Goal: Task Accomplishment & Management: Complete application form

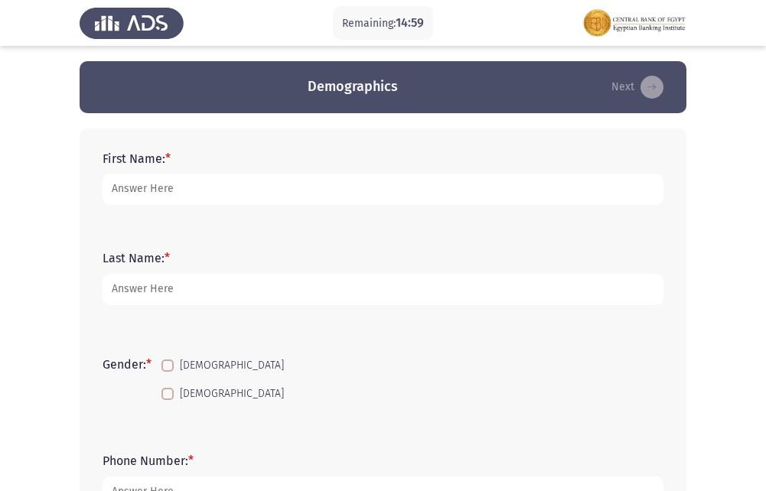
click at [262, 163] on form "First Name: *" at bounding box center [383, 179] width 561 height 54
click at [263, 171] on form "First Name: *" at bounding box center [383, 179] width 561 height 54
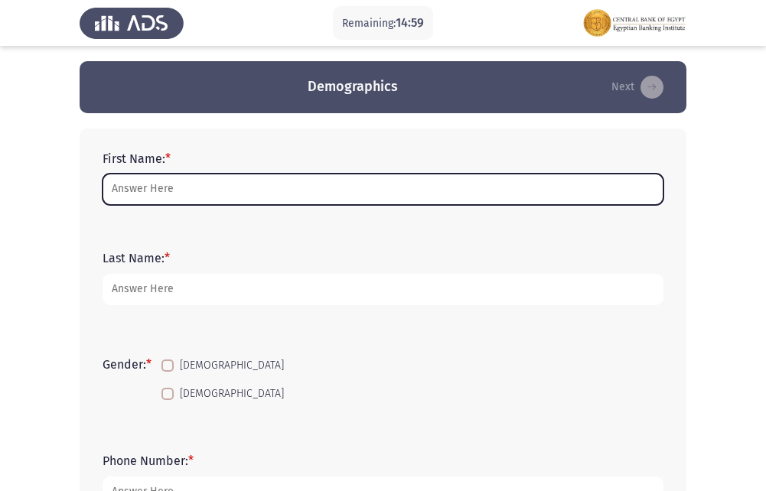
click at [263, 201] on input "First Name: *" at bounding box center [383, 189] width 561 height 31
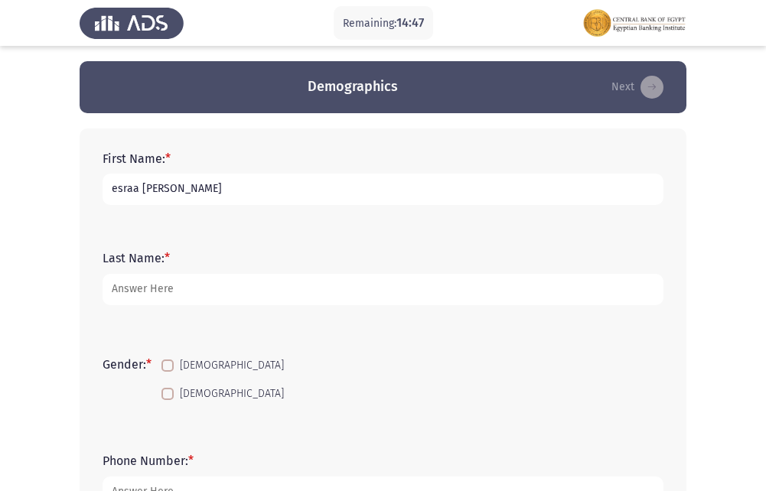
type input "esraa [PERSON_NAME]"
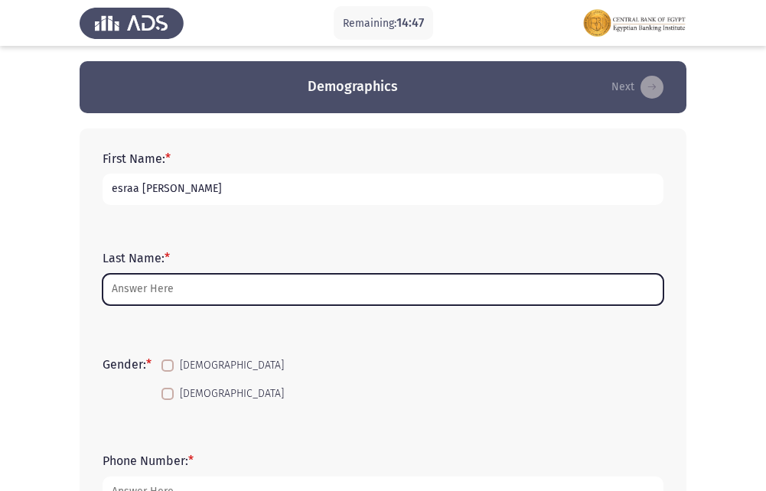
click at [198, 302] on input "Last Name: *" at bounding box center [383, 289] width 561 height 31
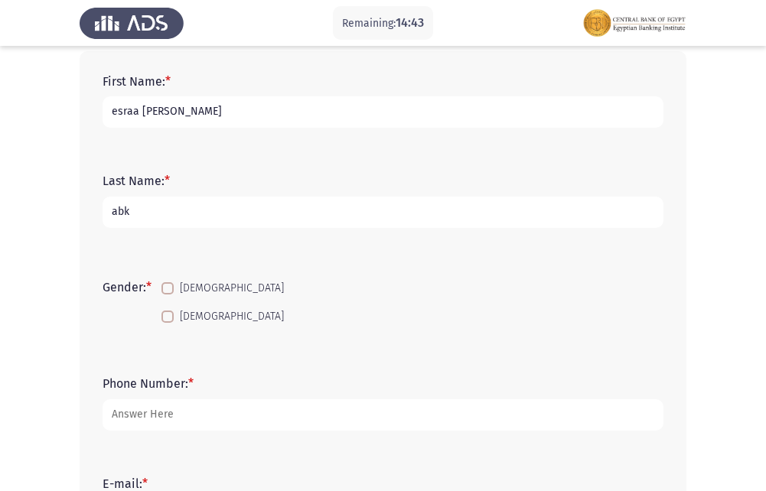
scroll to position [230, 0]
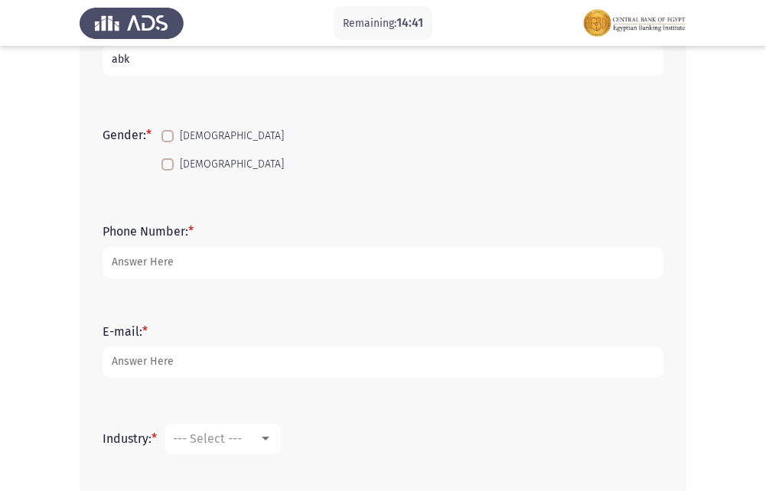
type input "abk"
click at [171, 170] on span at bounding box center [167, 164] width 12 height 12
click at [168, 171] on input "[DEMOGRAPHIC_DATA]" at bounding box center [167, 171] width 1 height 1
click at [171, 170] on span at bounding box center [167, 164] width 12 height 12
click at [168, 171] on input "[DEMOGRAPHIC_DATA]" at bounding box center [167, 171] width 1 height 1
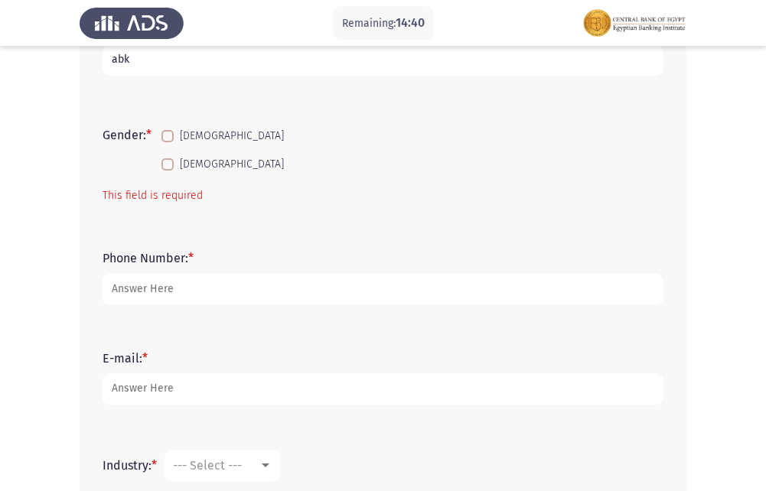
click at [166, 167] on span at bounding box center [167, 164] width 12 height 12
click at [167, 171] on input "[DEMOGRAPHIC_DATA]" at bounding box center [167, 171] width 1 height 1
click at [166, 167] on span at bounding box center [167, 164] width 12 height 12
click at [167, 171] on input "[DEMOGRAPHIC_DATA]" at bounding box center [167, 171] width 1 height 1
click at [171, 165] on span at bounding box center [167, 164] width 12 height 12
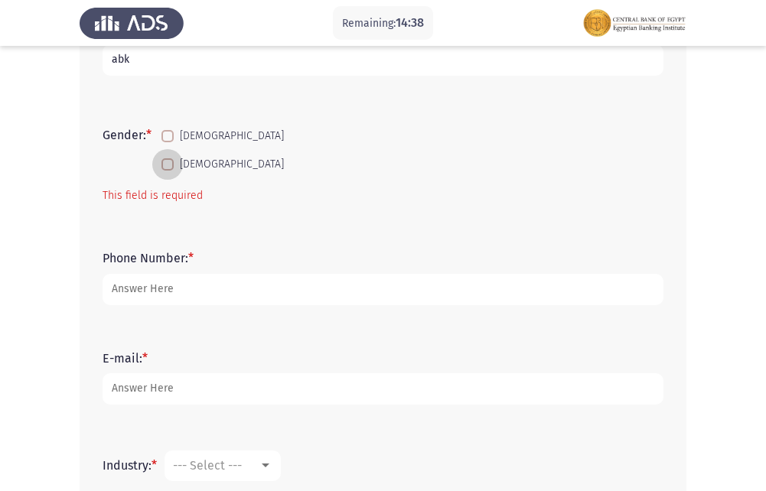
click at [168, 171] on input "[DEMOGRAPHIC_DATA]" at bounding box center [167, 171] width 1 height 1
checkbox input "true"
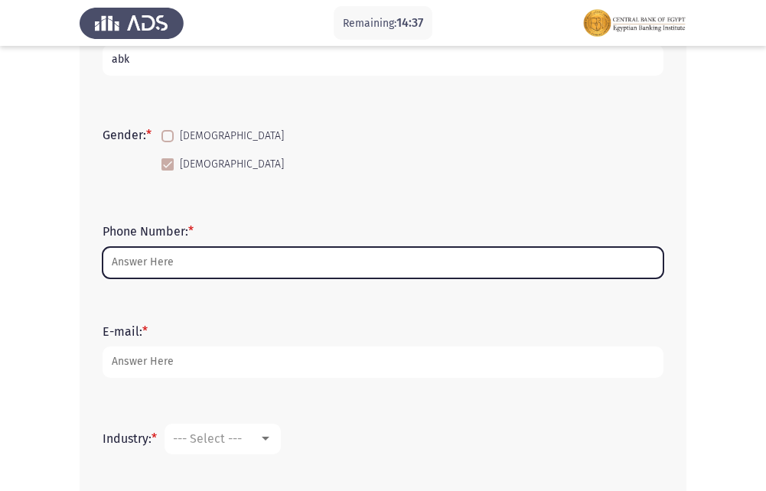
click at [140, 265] on input "Phone Number: *" at bounding box center [383, 262] width 561 height 31
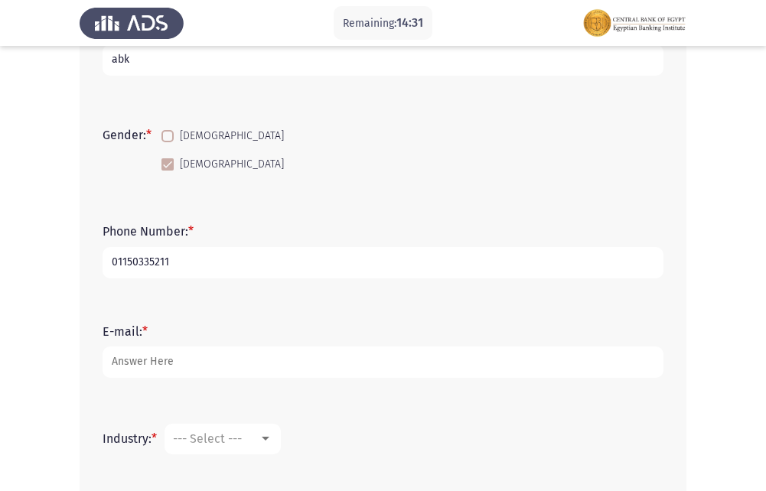
scroll to position [306, 0]
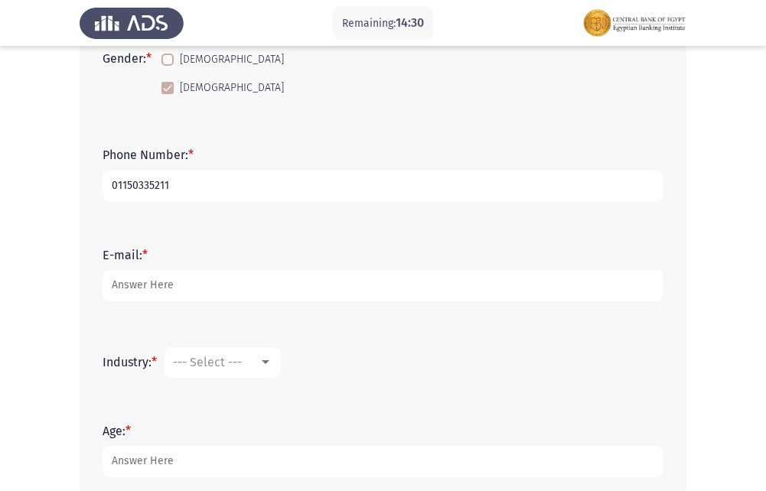
type input "01150335211"
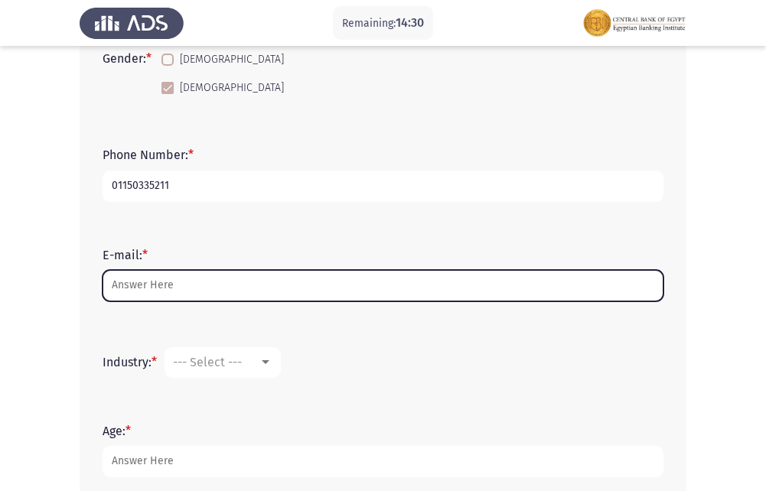
click at [156, 291] on input "E-mail: *" at bounding box center [383, 285] width 561 height 31
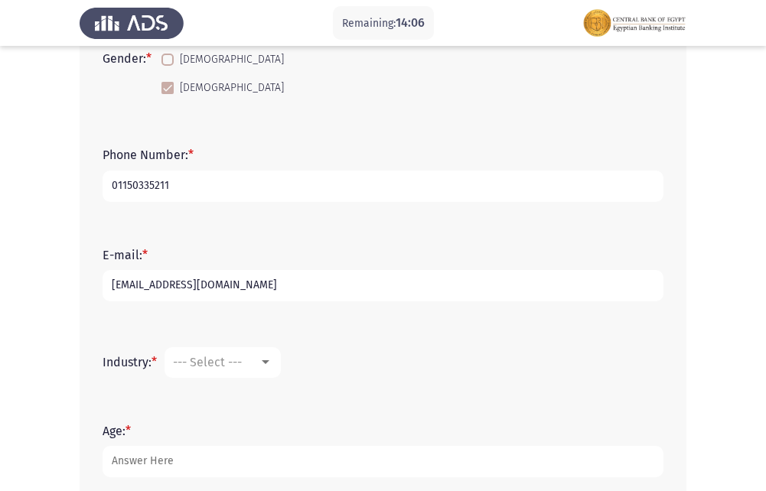
type input "[EMAIL_ADDRESS][DOMAIN_NAME]"
click at [189, 360] on span "--- Select ---" at bounding box center [207, 362] width 69 height 15
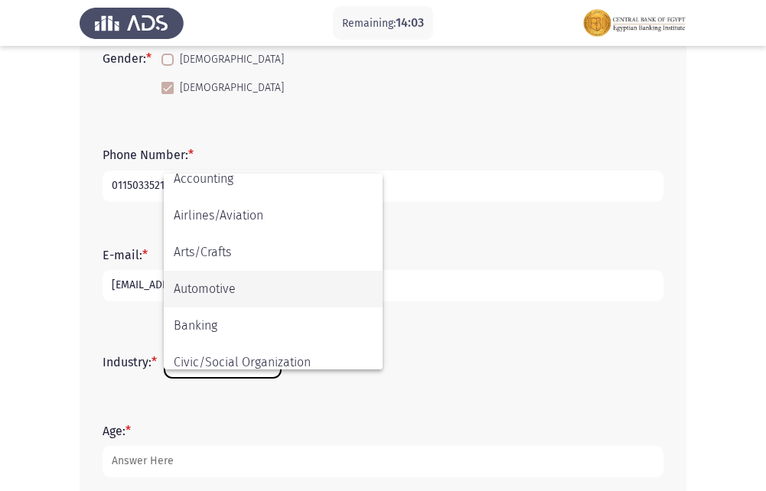
scroll to position [77, 0]
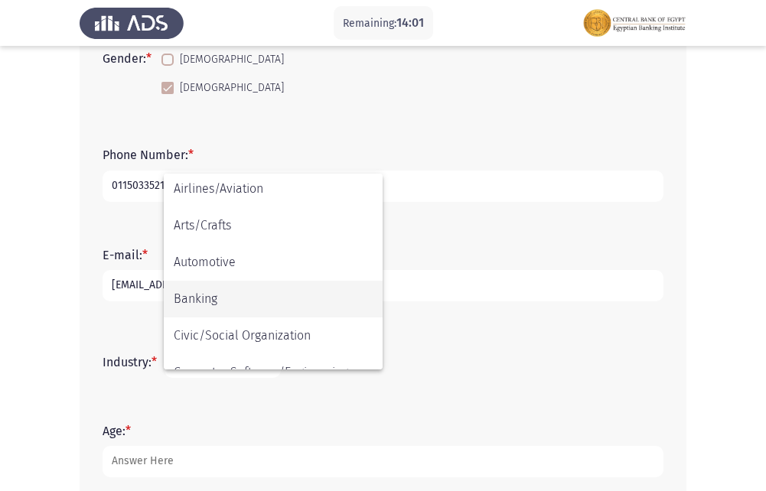
click at [264, 304] on span "Banking" at bounding box center [273, 299] width 199 height 37
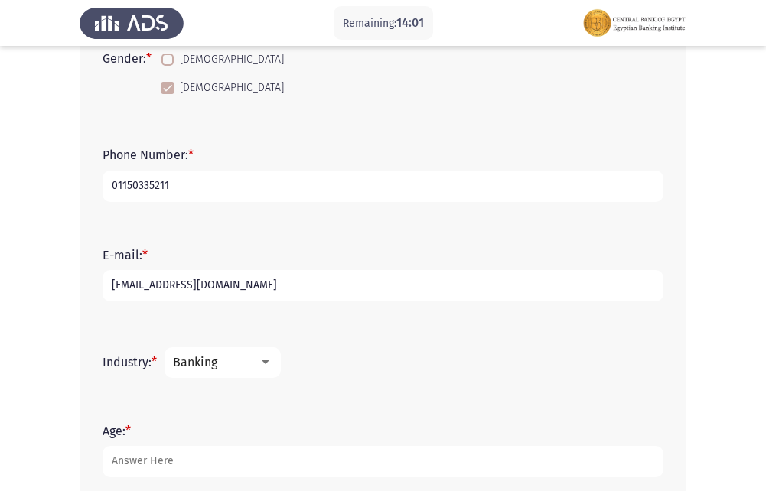
click at [264, 304] on div "E-mail: * [EMAIL_ADDRESS][DOMAIN_NAME]" at bounding box center [383, 274] width 576 height 69
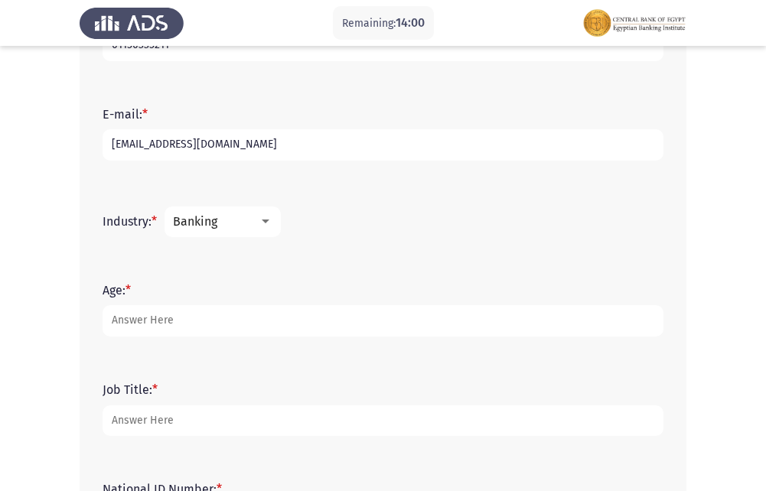
scroll to position [459, 0]
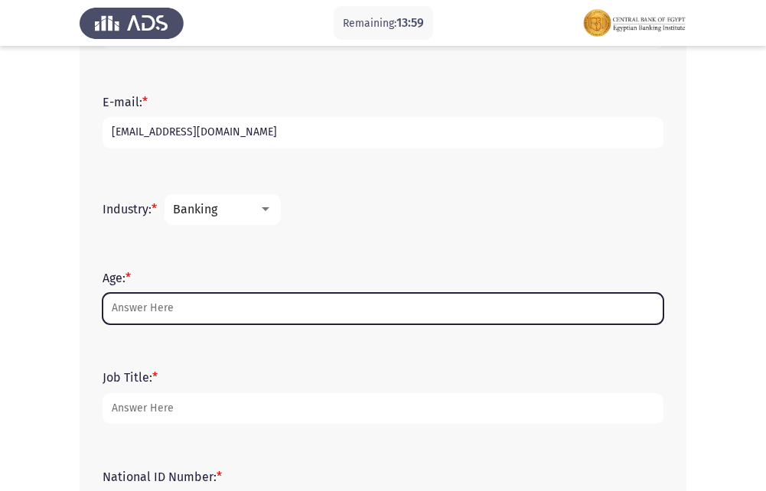
click at [159, 314] on input "Age: *" at bounding box center [383, 308] width 561 height 31
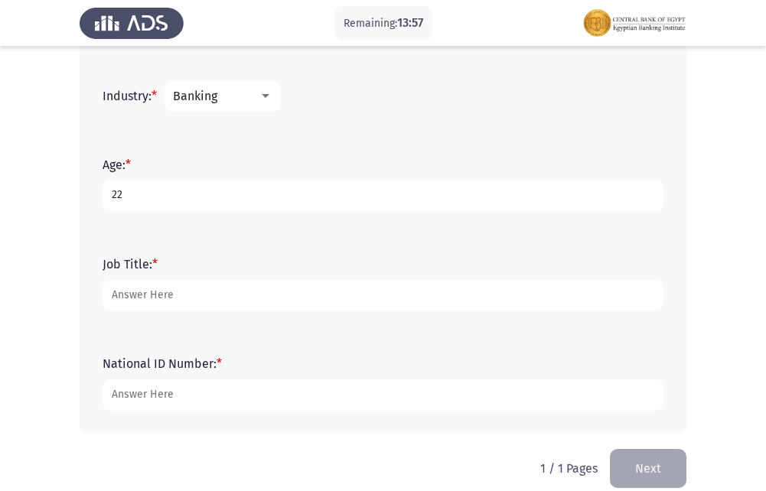
scroll to position [592, 0]
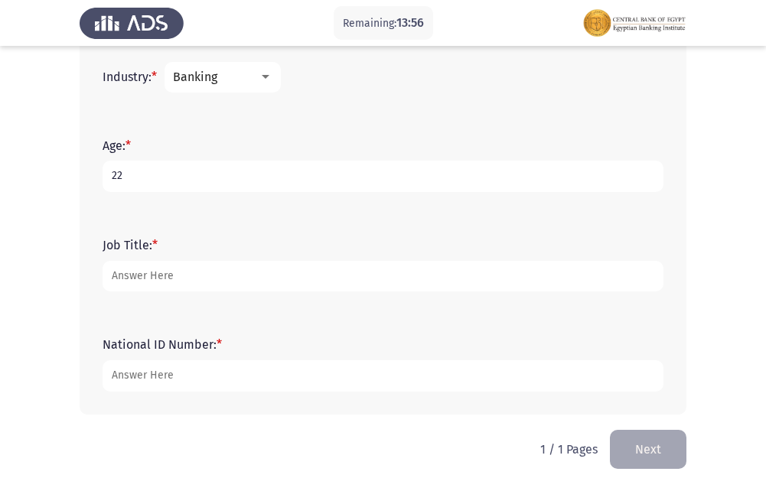
type input "22"
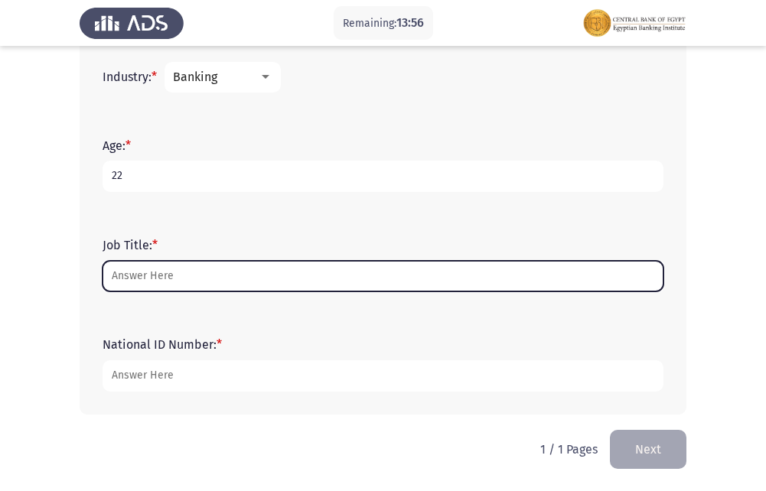
click at [228, 278] on input "Job Title: *" at bounding box center [383, 276] width 561 height 31
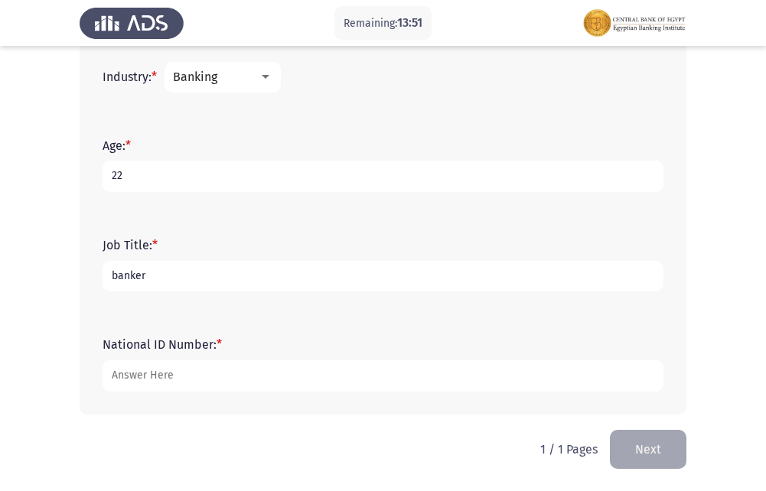
type input "banker"
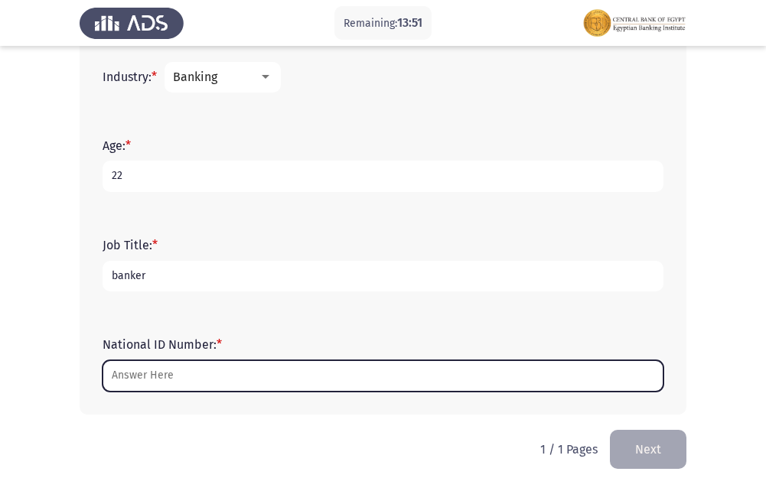
click at [197, 380] on input "National ID Number: *" at bounding box center [383, 375] width 561 height 31
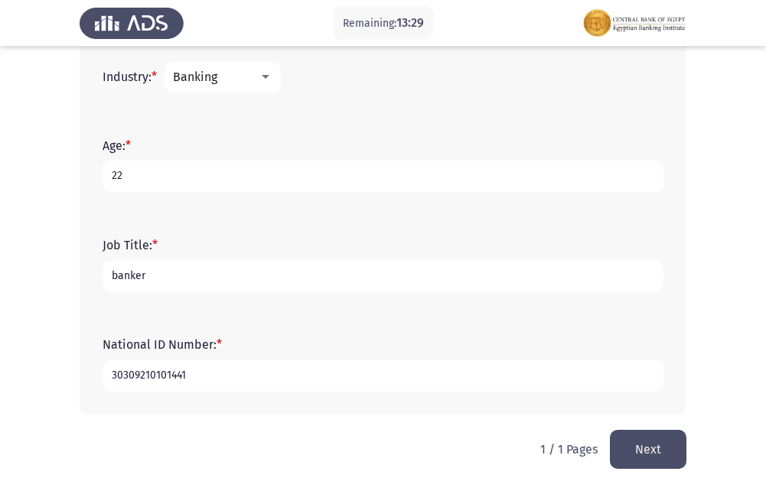
type input "30309210101441"
click at [636, 445] on button "Next" at bounding box center [648, 449] width 77 height 39
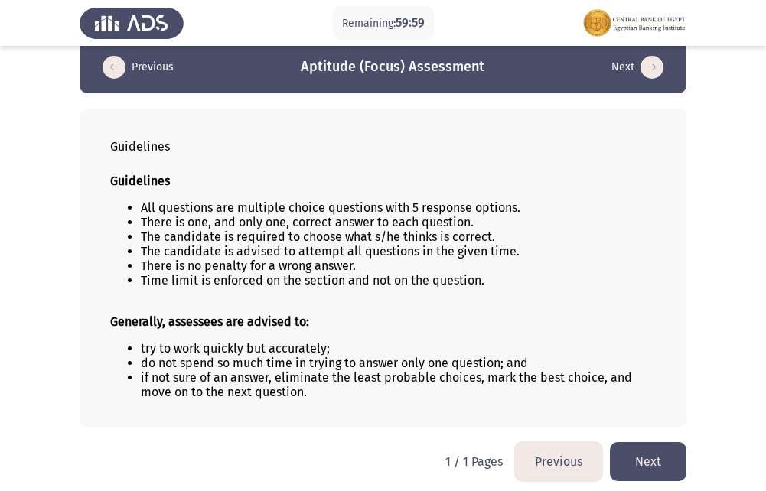
scroll to position [25, 0]
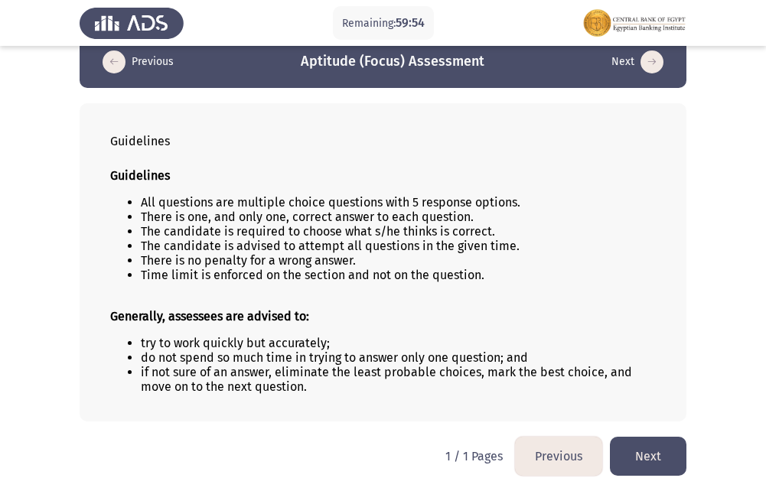
click at [672, 448] on button "Next" at bounding box center [648, 456] width 77 height 39
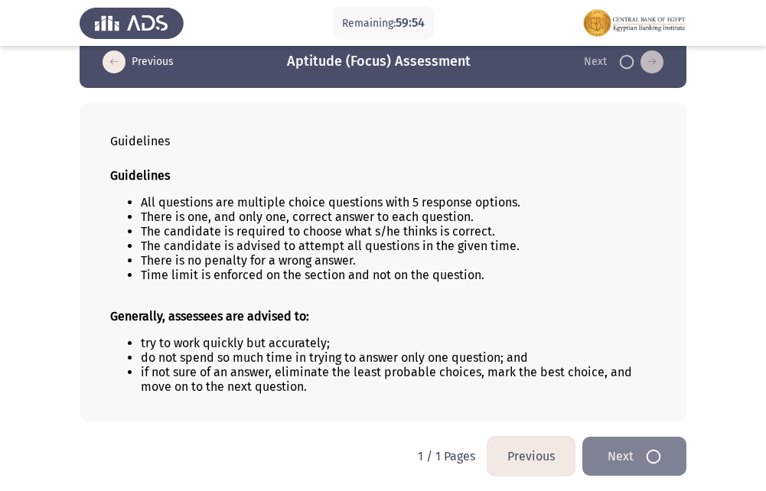
scroll to position [0, 0]
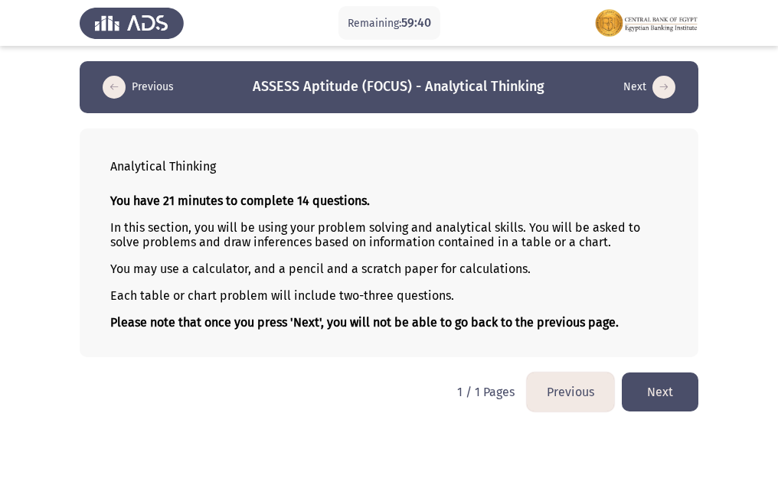
click at [647, 398] on button "Next" at bounding box center [659, 392] width 77 height 39
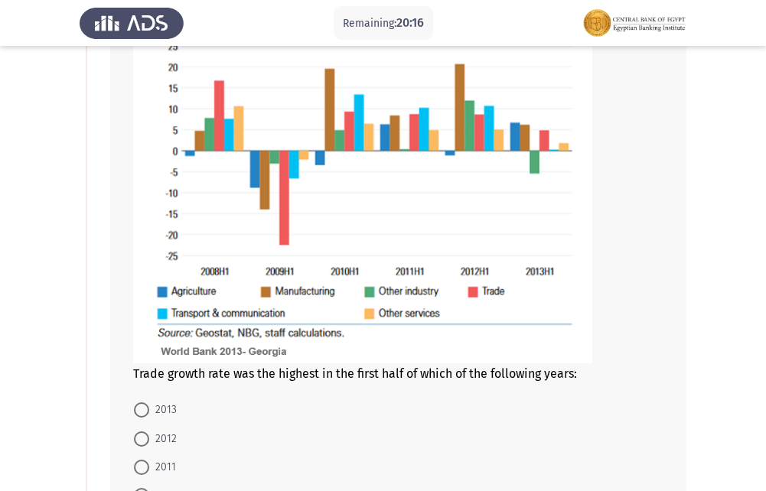
scroll to position [230, 0]
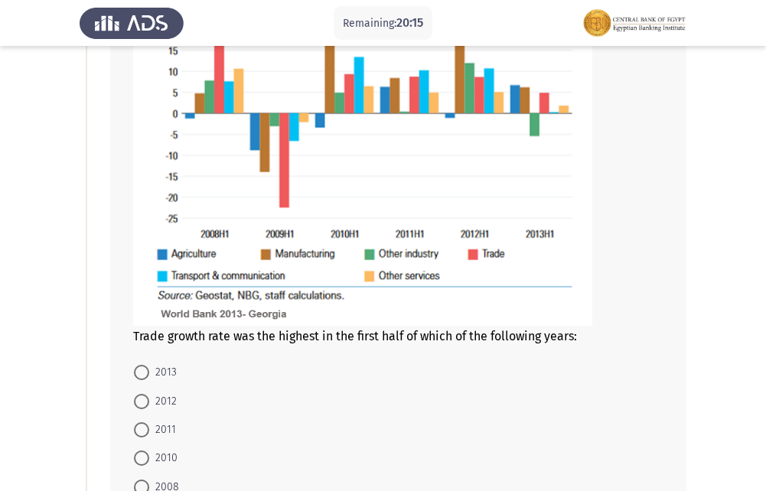
click at [146, 398] on span at bounding box center [141, 401] width 15 height 15
click at [146, 398] on input "2012" at bounding box center [141, 401] width 15 height 15
radio input "true"
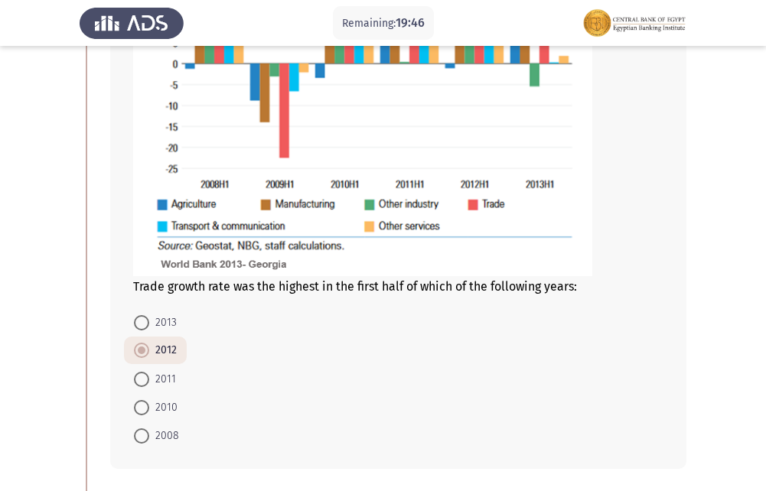
scroll to position [306, 0]
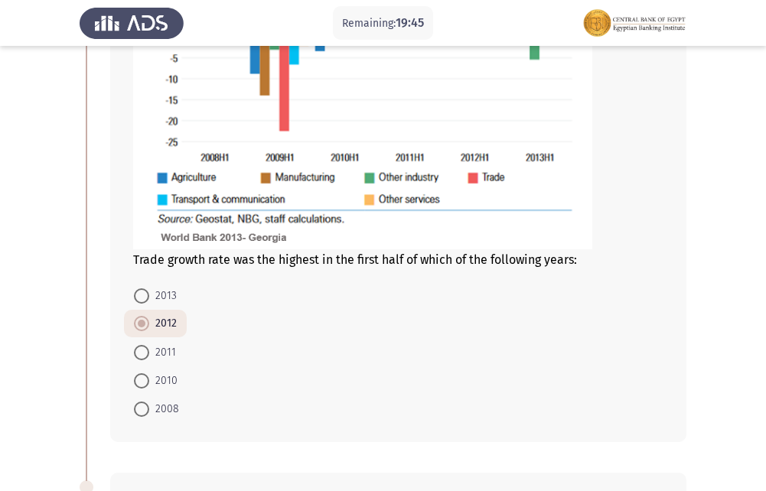
click at [142, 406] on span at bounding box center [141, 409] width 15 height 15
click at [142, 406] on input "2008" at bounding box center [141, 409] width 15 height 15
radio input "true"
click at [142, 406] on span at bounding box center [141, 409] width 15 height 15
click at [142, 406] on input "2008" at bounding box center [141, 409] width 15 height 15
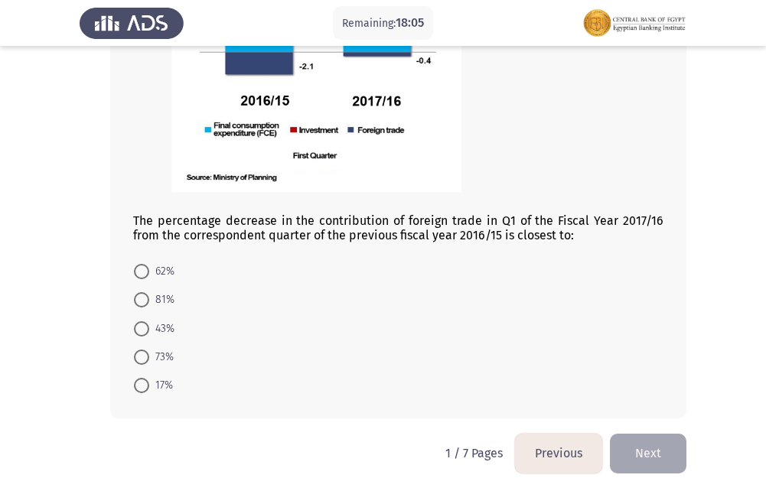
scroll to position [933, 0]
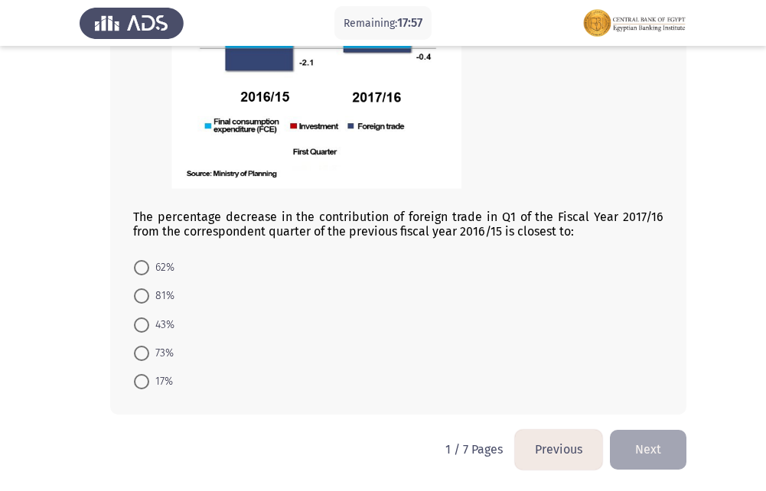
click at [144, 386] on span at bounding box center [141, 381] width 15 height 15
click at [144, 386] on input "17%" at bounding box center [141, 381] width 15 height 15
radio input "true"
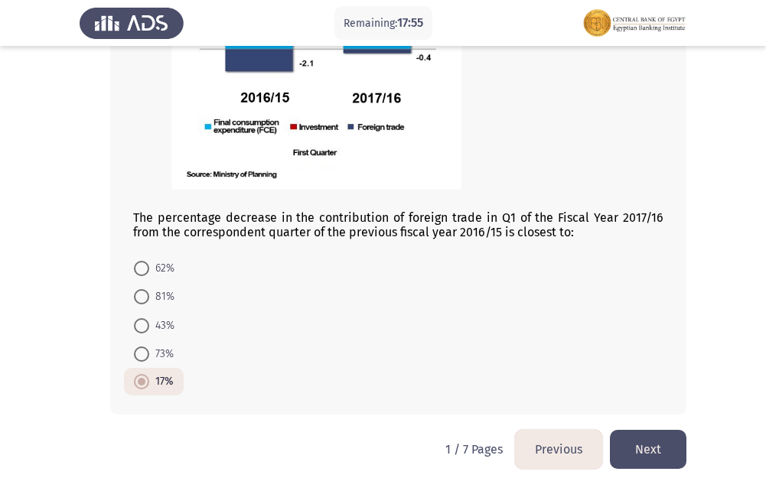
click at [638, 444] on button "Next" at bounding box center [648, 449] width 77 height 39
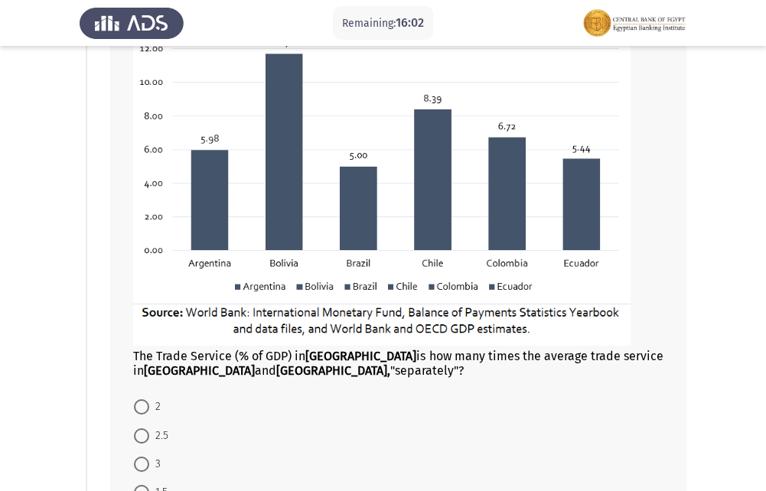
scroll to position [383, 0]
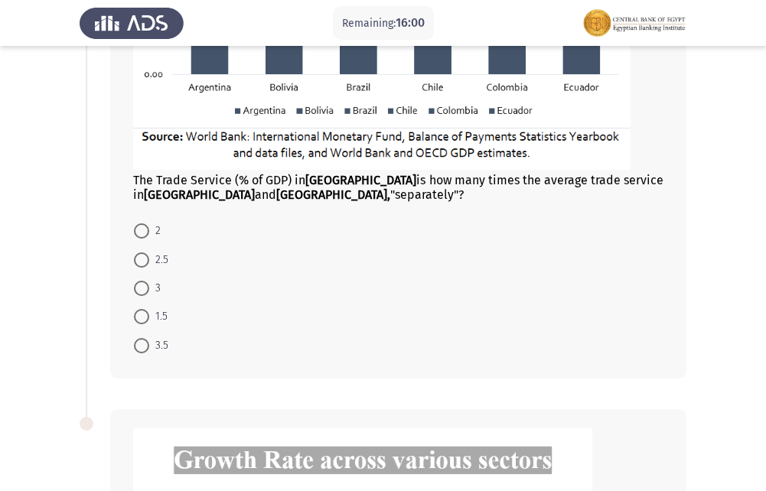
click at [135, 311] on span at bounding box center [141, 316] width 15 height 15
click at [135, 311] on input "1.5" at bounding box center [141, 316] width 15 height 15
radio input "true"
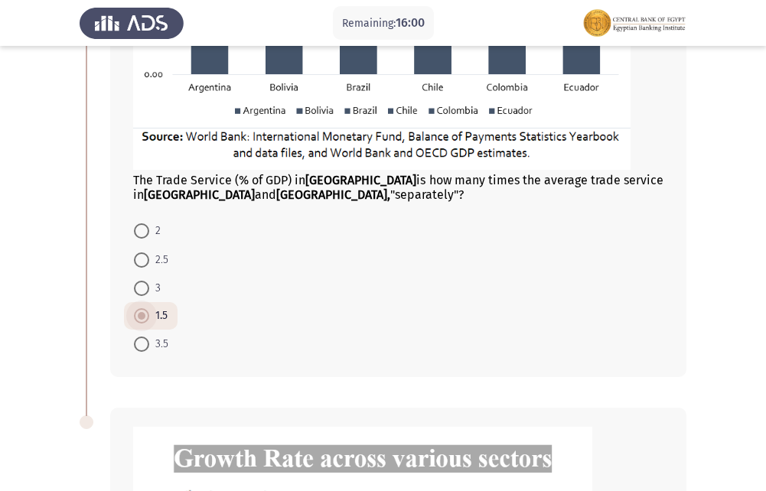
click at [135, 311] on span at bounding box center [141, 315] width 15 height 15
click at [135, 311] on input "1.5" at bounding box center [141, 315] width 15 height 15
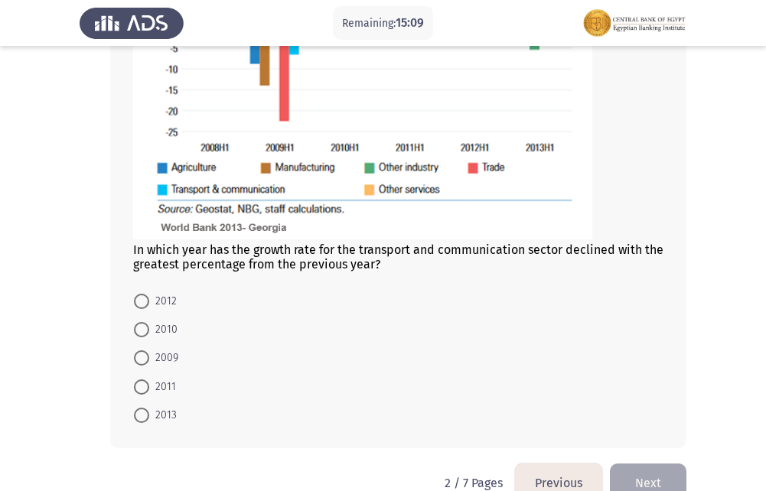
scroll to position [1012, 0]
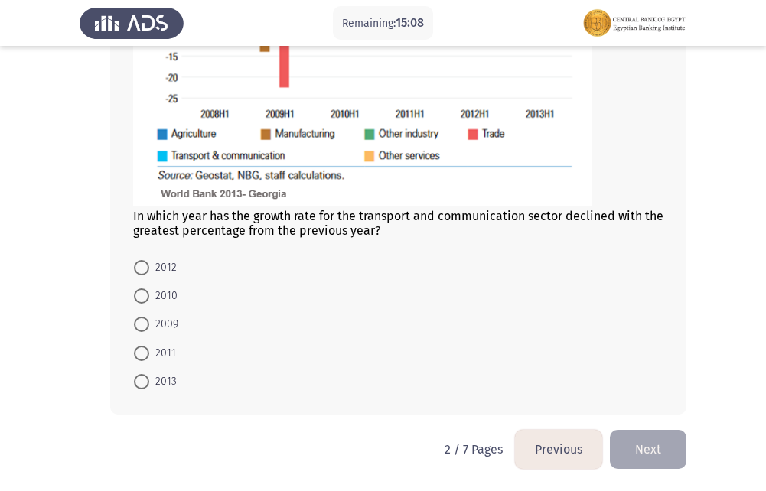
click at [139, 323] on span at bounding box center [141, 324] width 15 height 15
click at [139, 323] on input "2009" at bounding box center [141, 324] width 15 height 15
radio input "true"
click at [139, 323] on span at bounding box center [141, 324] width 15 height 15
click at [139, 323] on input "2009" at bounding box center [141, 324] width 15 height 15
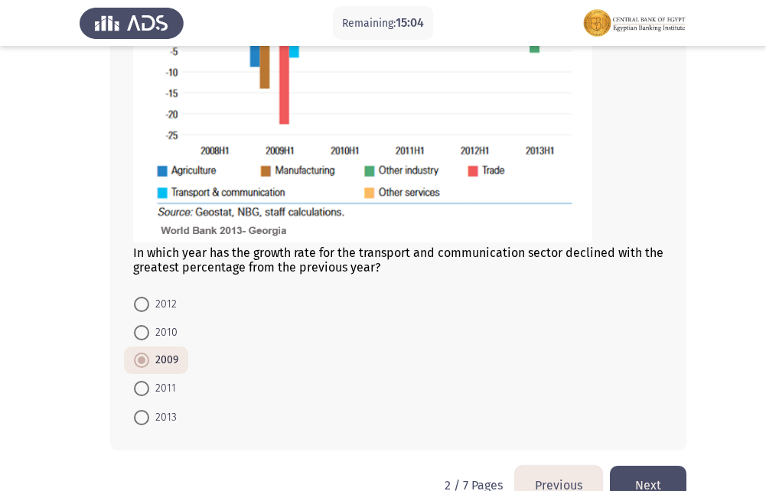
scroll to position [1011, 0]
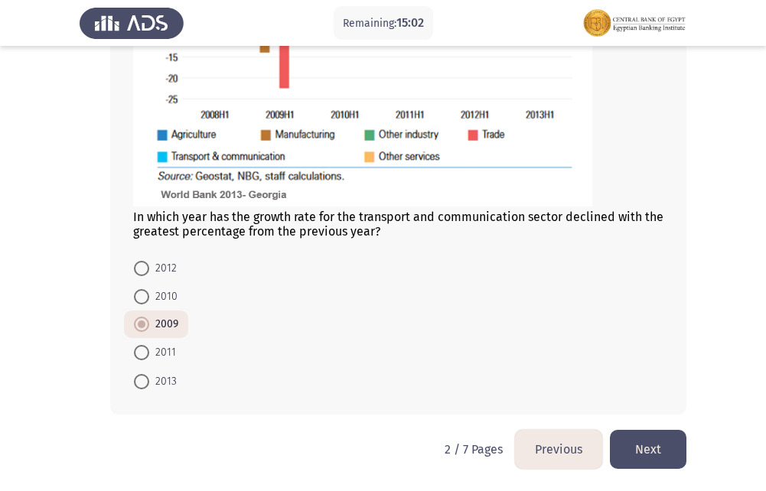
click at [673, 447] on button "Next" at bounding box center [648, 449] width 77 height 39
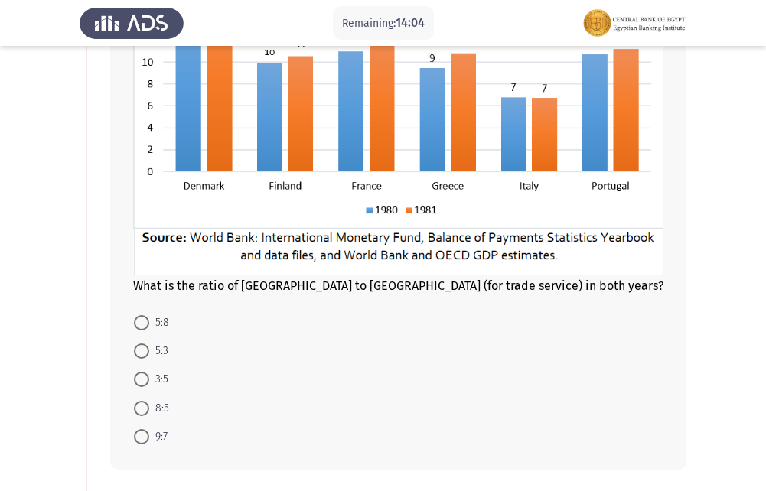
scroll to position [230, 0]
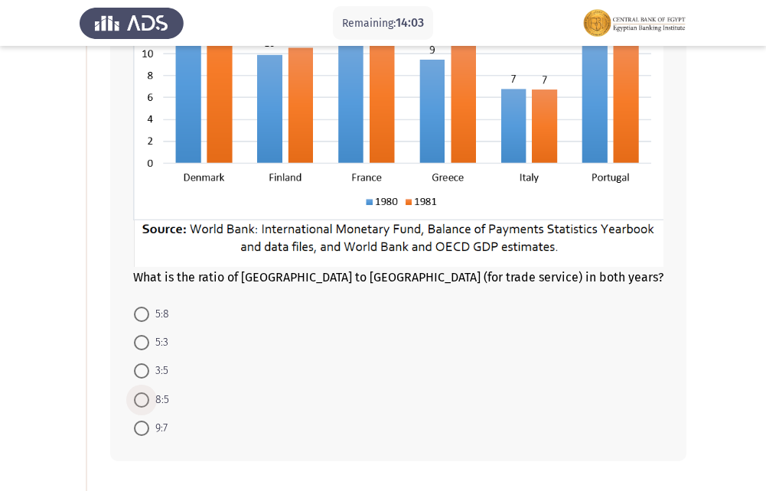
click at [145, 397] on span at bounding box center [141, 400] width 15 height 15
click at [145, 397] on input "8:5" at bounding box center [141, 400] width 15 height 15
radio input "true"
click at [145, 397] on span at bounding box center [141, 400] width 15 height 15
click at [145, 397] on input "8:5" at bounding box center [141, 400] width 15 height 15
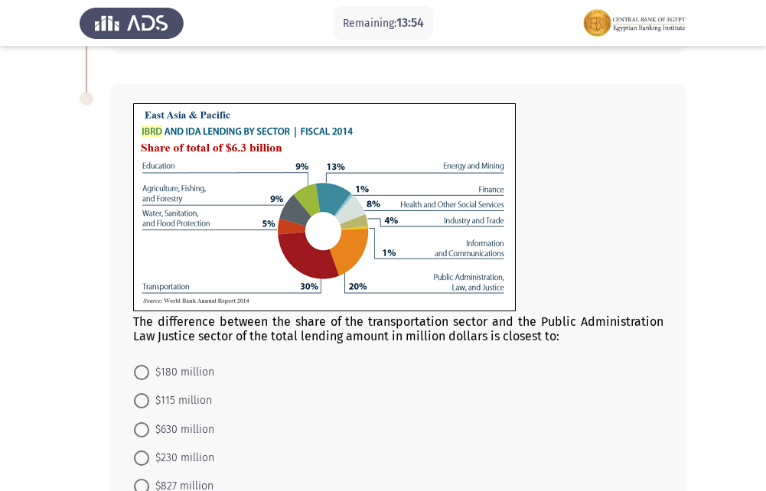
scroll to position [689, 0]
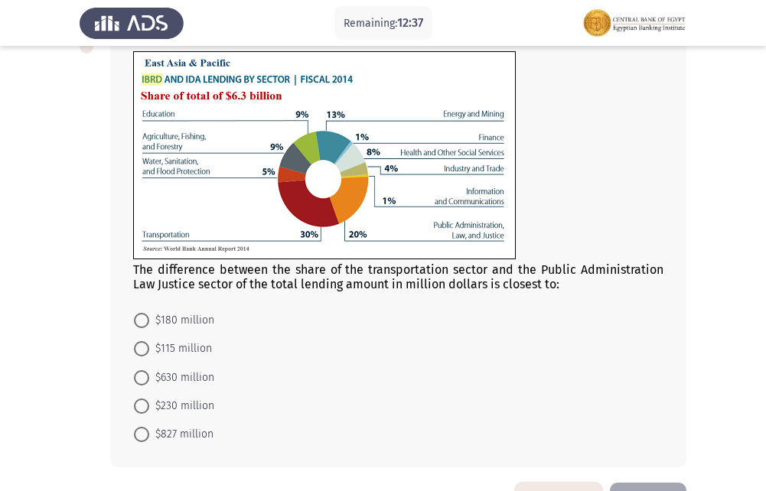
click at [144, 377] on span at bounding box center [141, 377] width 15 height 15
click at [144, 377] on input "$630 million" at bounding box center [141, 377] width 15 height 15
radio input "true"
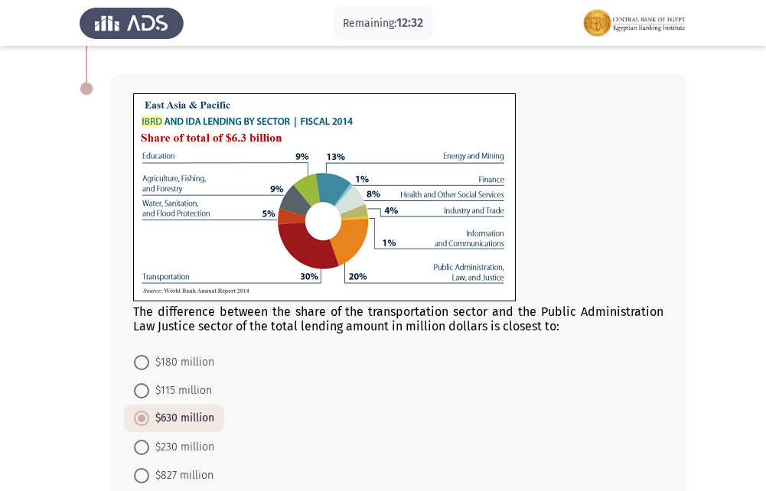
scroll to position [741, 0]
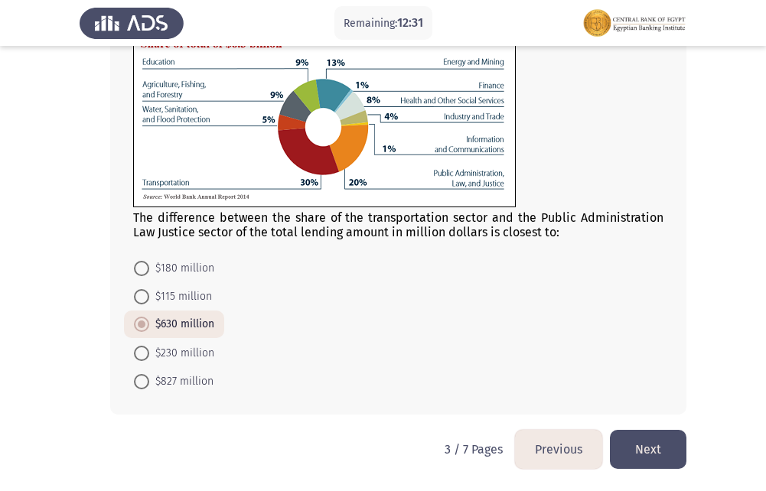
click at [577, 445] on button "Previous" at bounding box center [558, 449] width 87 height 39
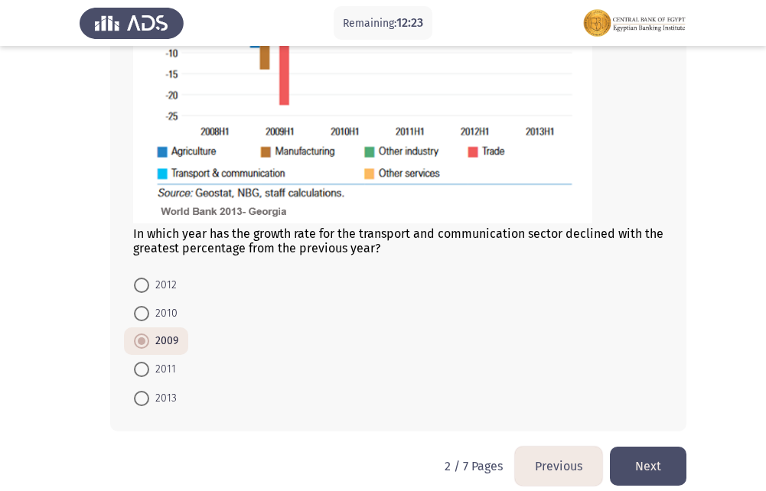
scroll to position [995, 0]
click at [667, 464] on button "Next" at bounding box center [648, 465] width 77 height 39
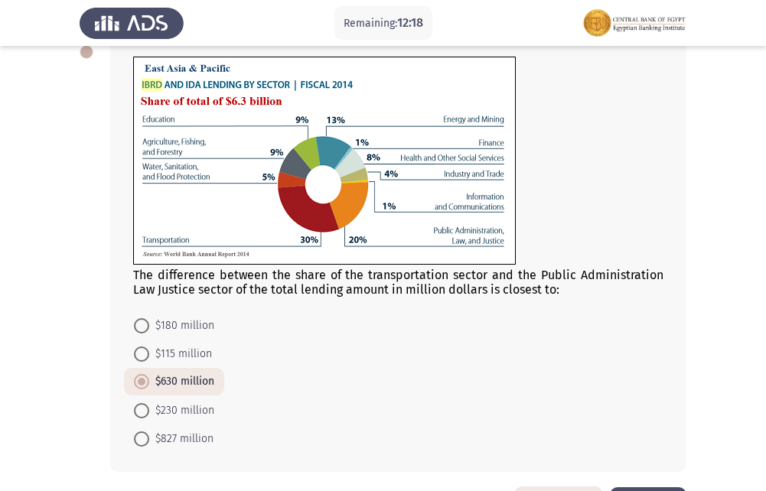
scroll to position [741, 0]
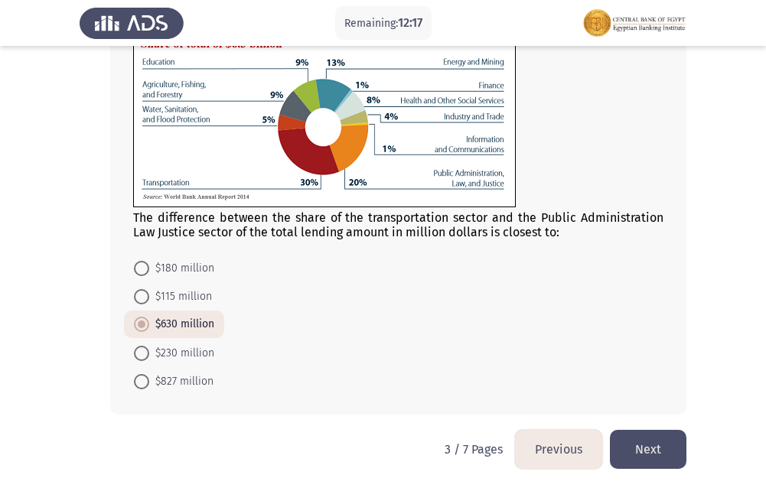
click at [636, 442] on button "Next" at bounding box center [648, 449] width 77 height 39
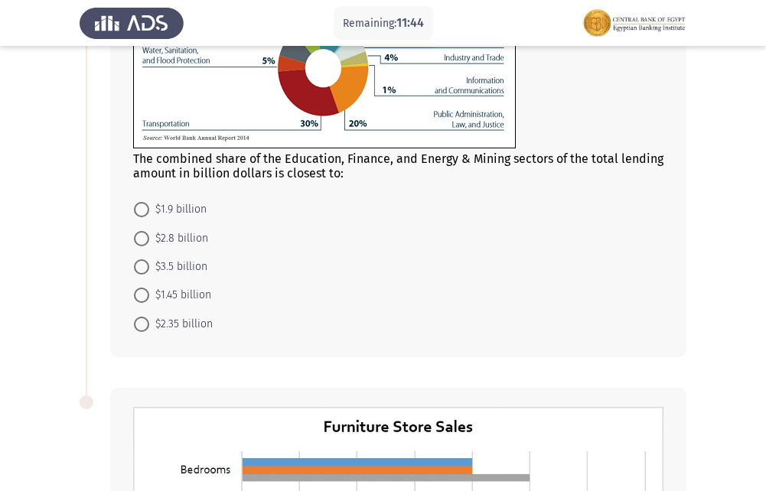
scroll to position [230, 0]
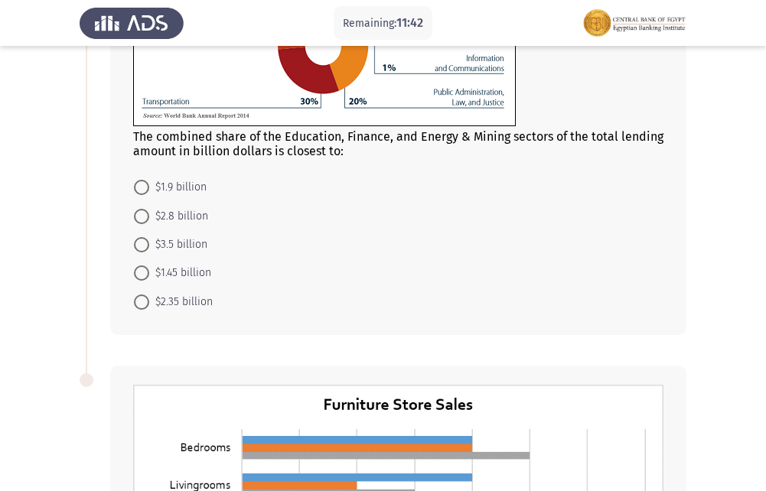
click at [139, 271] on span at bounding box center [141, 273] width 15 height 15
click at [139, 271] on input "$1.45 billion" at bounding box center [141, 273] width 15 height 15
radio input "true"
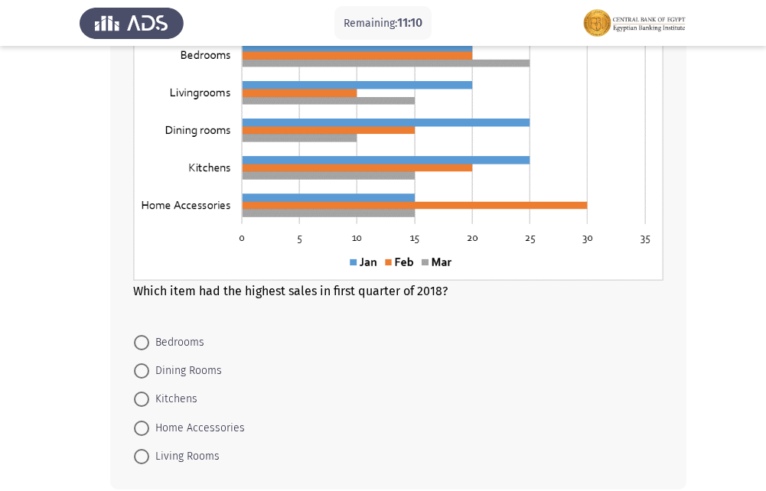
scroll to position [696, 0]
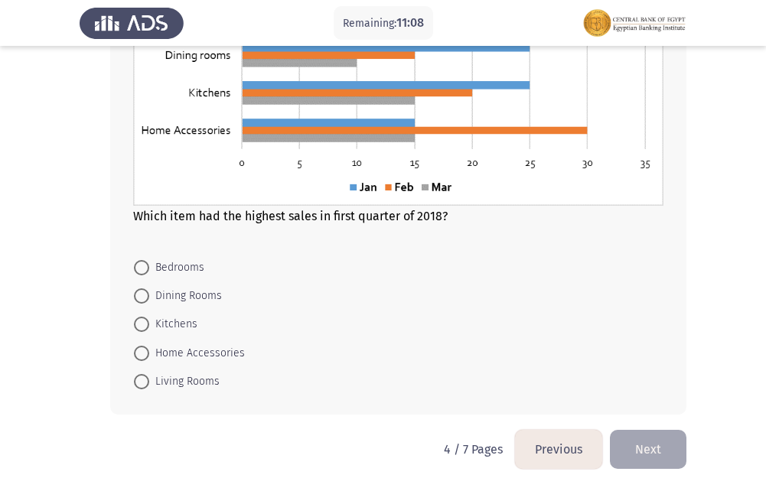
click at [142, 324] on span at bounding box center [142, 324] width 0 height 0
click at [141, 324] on input "Kitchens" at bounding box center [141, 324] width 15 height 15
radio input "true"
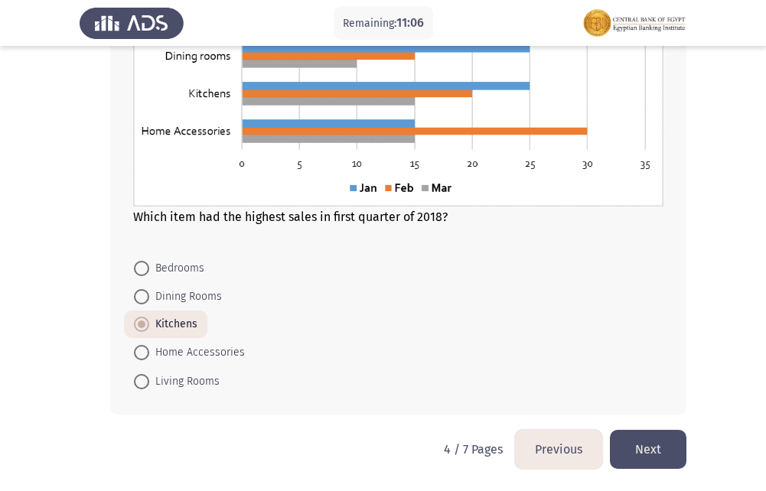
click at [626, 458] on button "Next" at bounding box center [648, 449] width 77 height 39
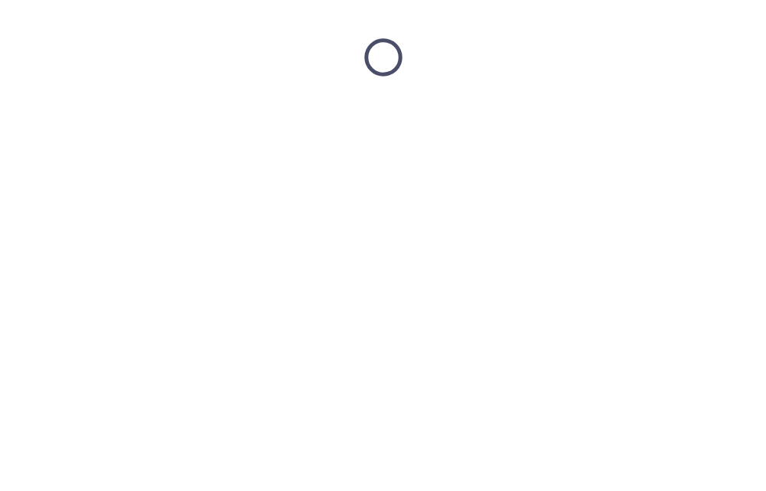
scroll to position [0, 0]
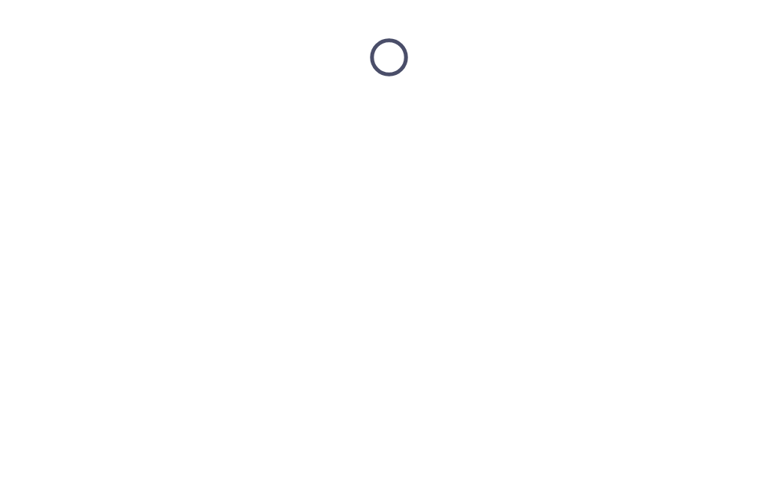
click at [626, 115] on html at bounding box center [389, 57] width 778 height 115
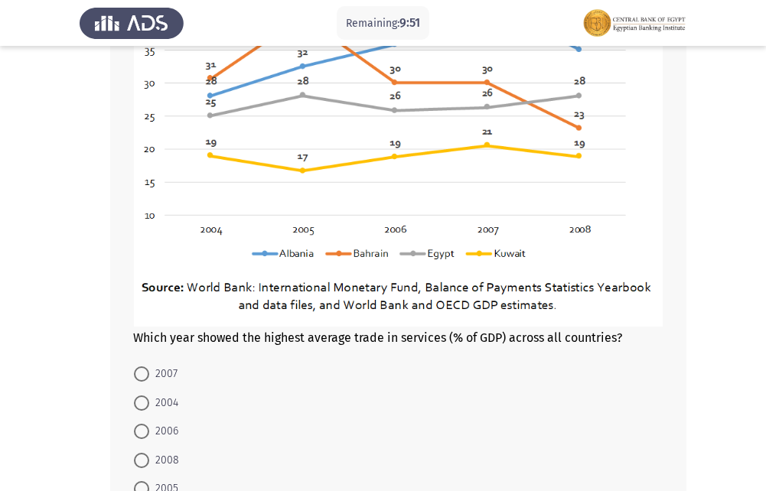
scroll to position [918, 0]
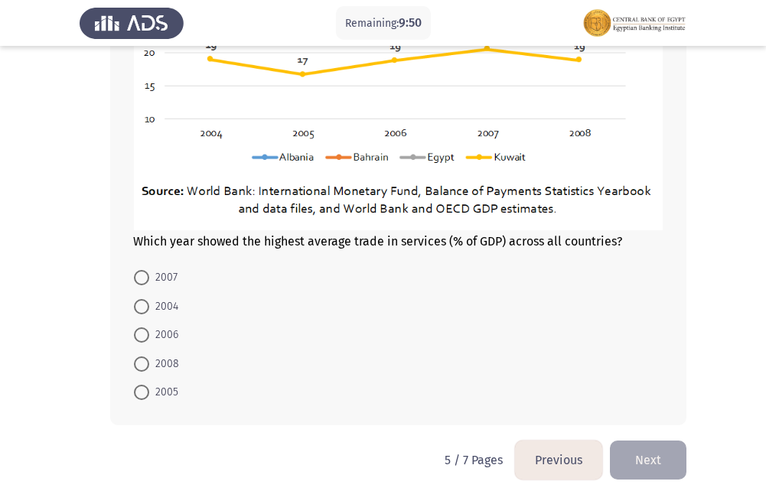
click at [145, 393] on span at bounding box center [141, 392] width 15 height 15
click at [145, 393] on input "2005" at bounding box center [141, 392] width 15 height 15
radio input "true"
click at [145, 393] on span at bounding box center [141, 392] width 15 height 15
click at [145, 393] on input "2005" at bounding box center [141, 392] width 15 height 15
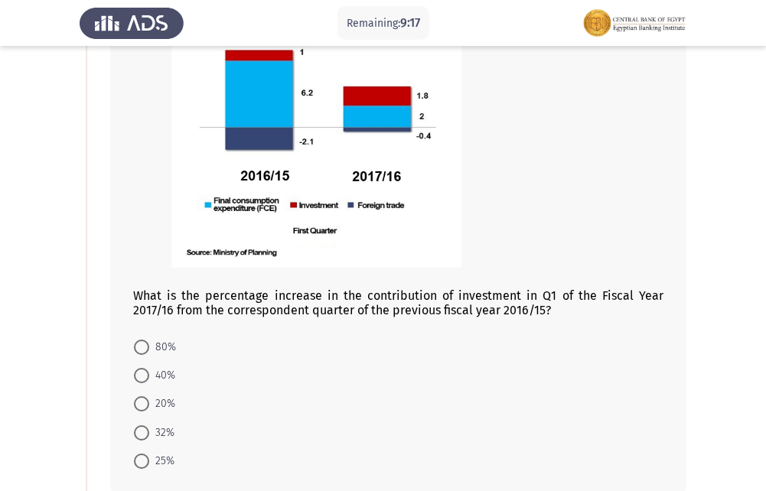
scroll to position [230, 0]
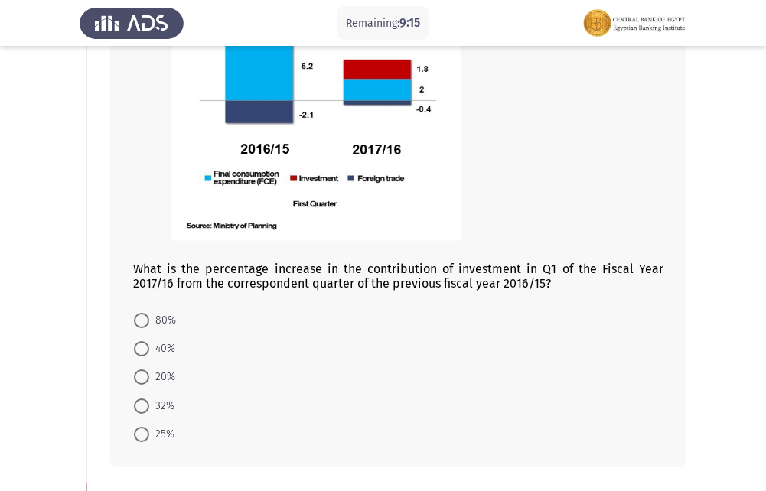
click at [139, 315] on span at bounding box center [141, 320] width 15 height 15
click at [139, 315] on input "80%" at bounding box center [141, 320] width 15 height 15
radio input "true"
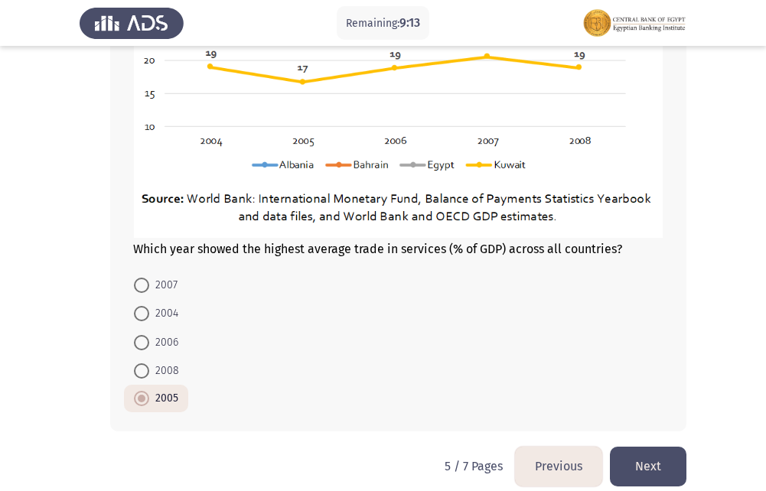
scroll to position [918, 0]
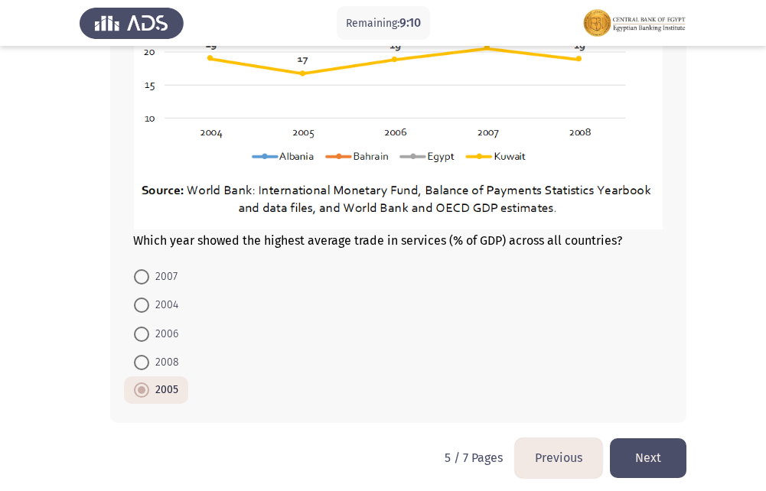
click at [664, 449] on button "Next" at bounding box center [648, 458] width 77 height 39
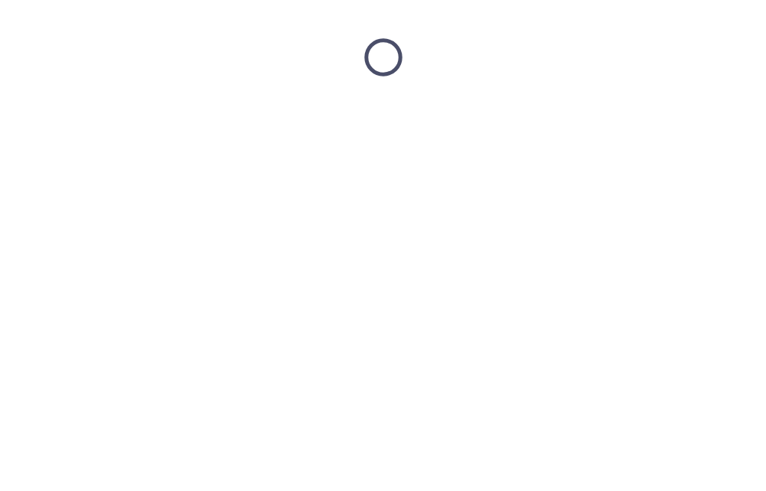
scroll to position [0, 0]
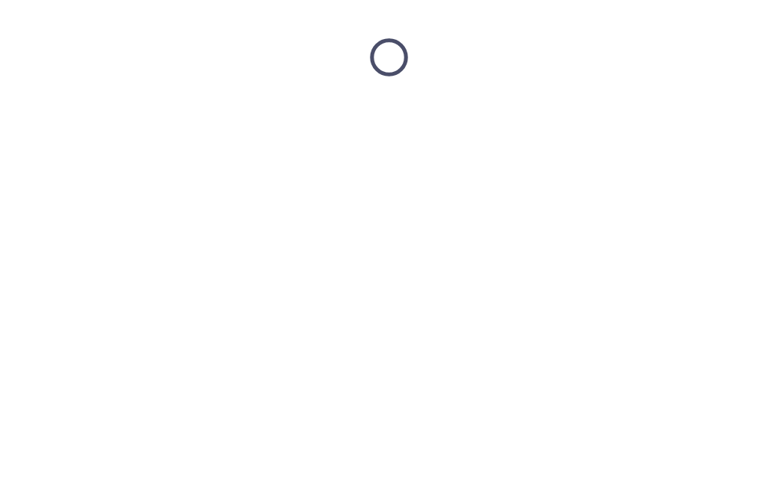
click at [664, 115] on html at bounding box center [389, 57] width 778 height 115
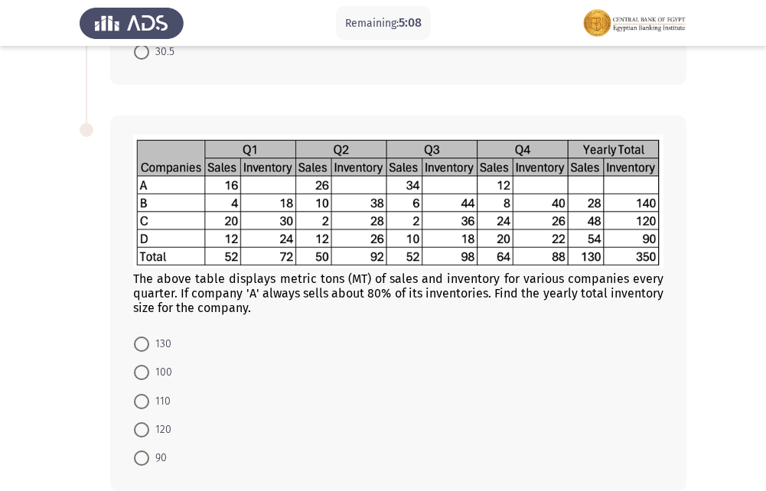
scroll to position [602, 0]
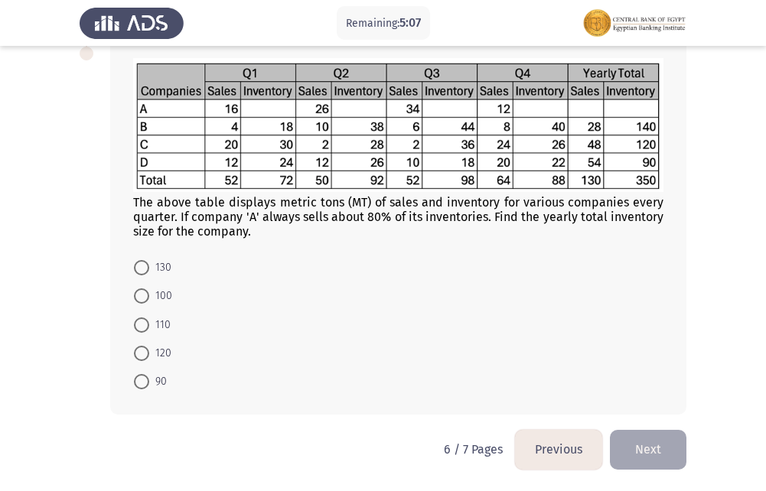
click at [540, 454] on button "Previous" at bounding box center [558, 449] width 87 height 39
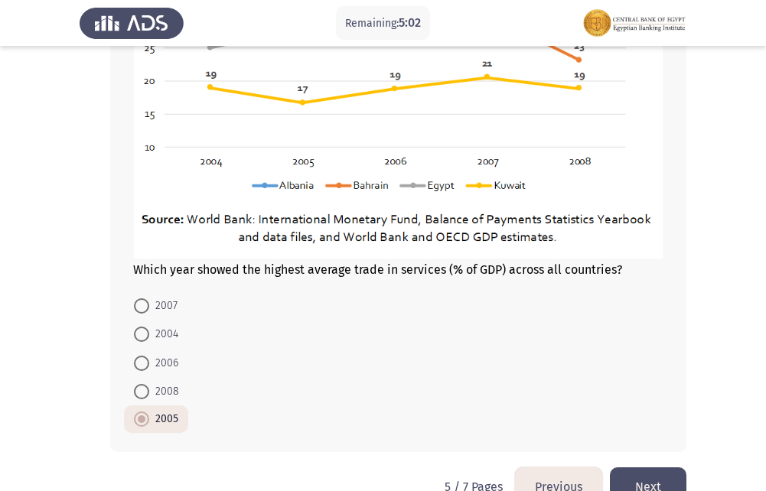
scroll to position [927, 0]
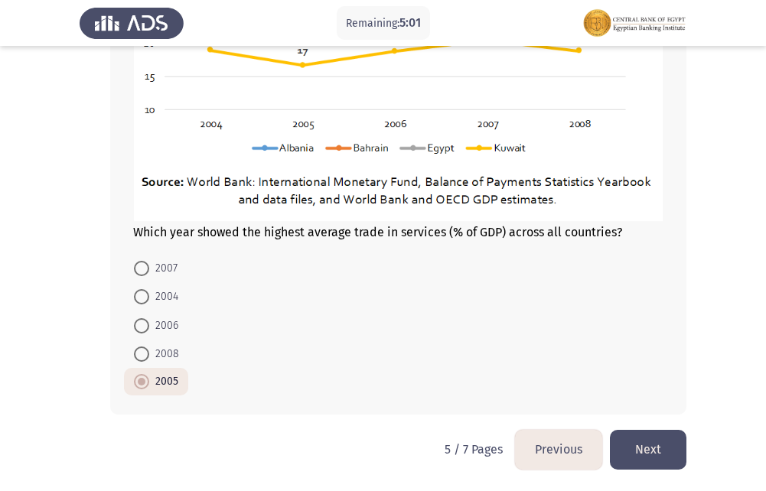
click at [558, 446] on button "Previous" at bounding box center [558, 449] width 87 height 39
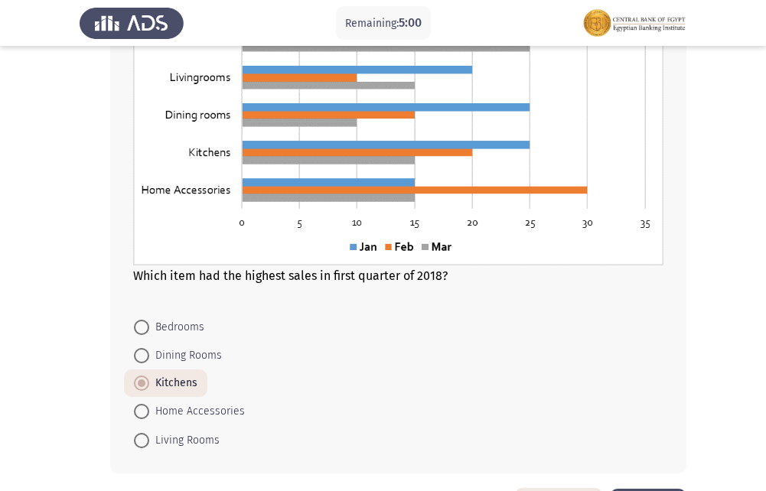
scroll to position [695, 0]
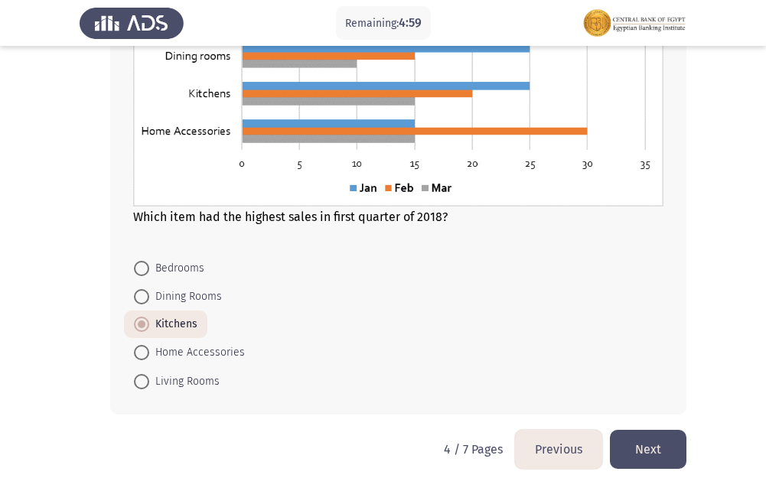
click at [561, 447] on button "Previous" at bounding box center [558, 449] width 87 height 39
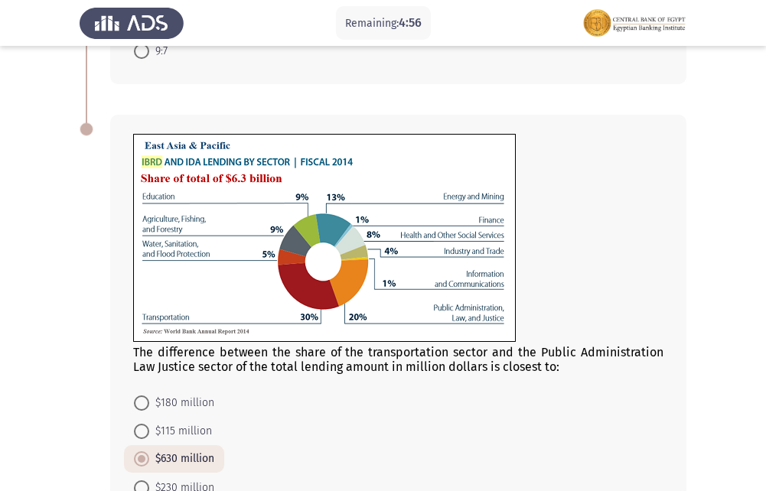
scroll to position [741, 0]
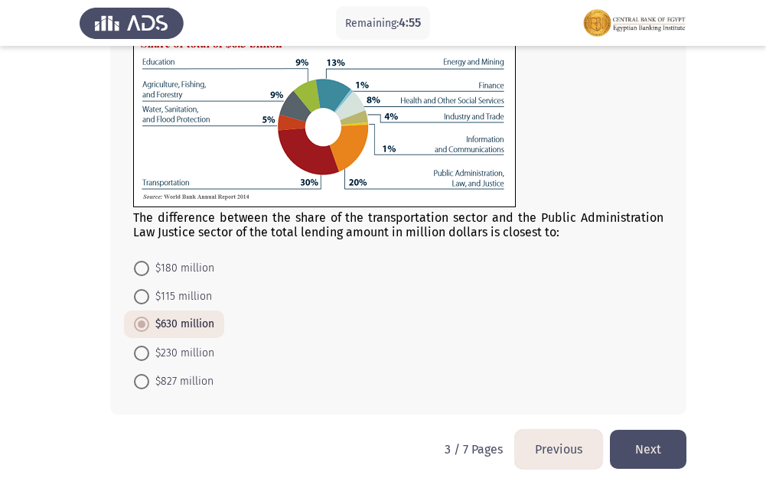
click at [556, 445] on button "Previous" at bounding box center [558, 449] width 87 height 39
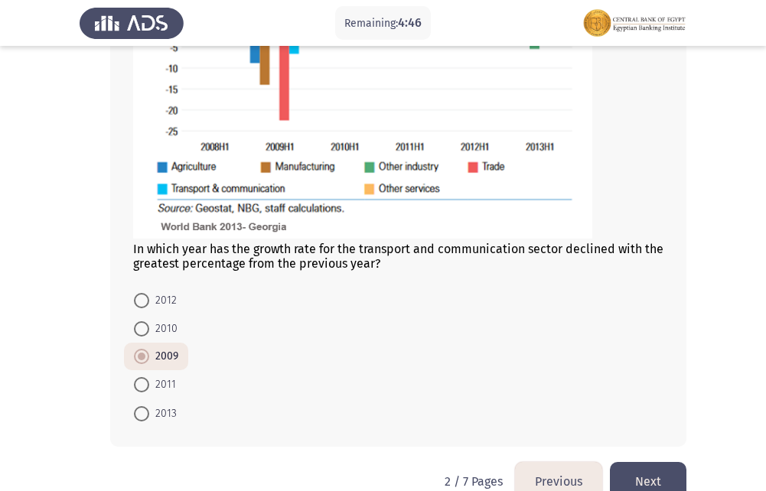
scroll to position [995, 0]
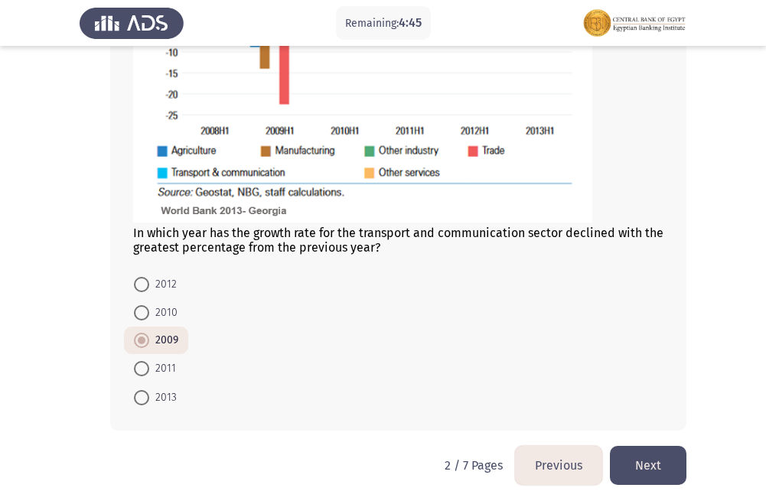
click at [561, 469] on button "Previous" at bounding box center [558, 465] width 87 height 39
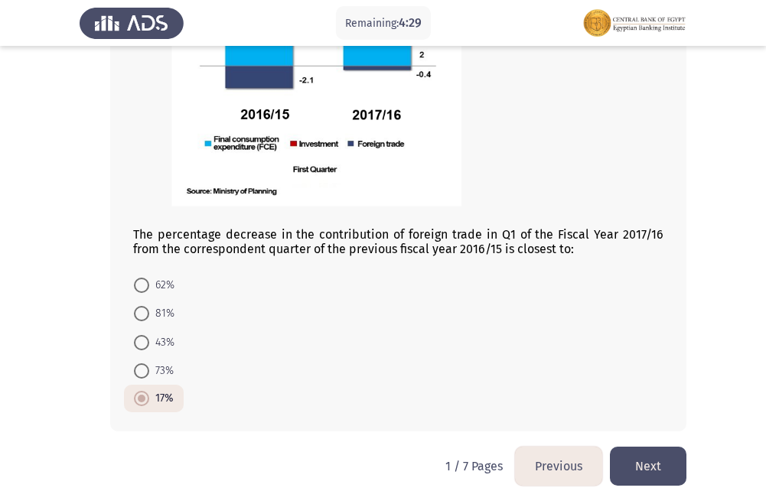
scroll to position [932, 0]
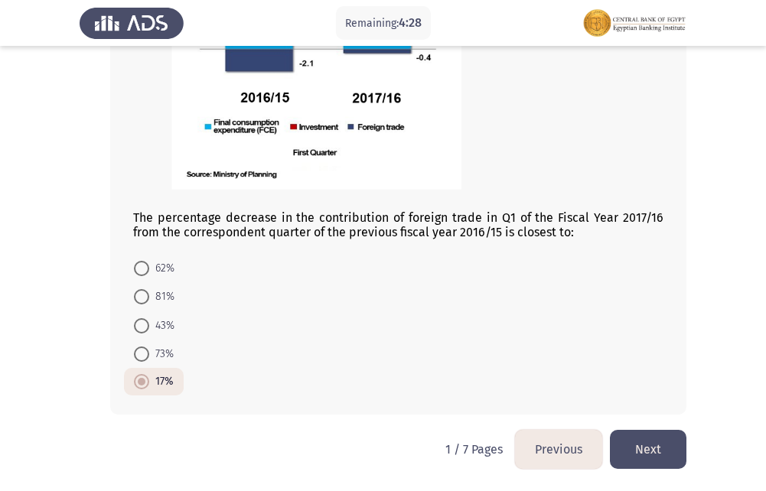
click at [628, 439] on button "Next" at bounding box center [648, 449] width 77 height 39
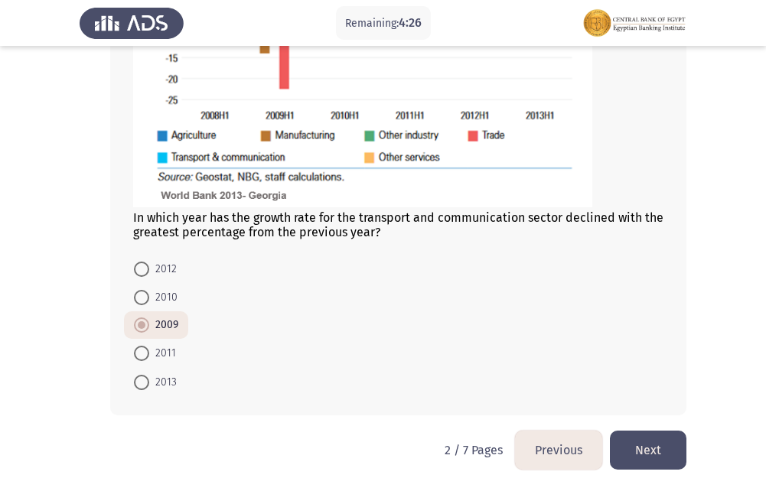
scroll to position [1011, 0]
click at [646, 448] on button "Next" at bounding box center [648, 449] width 77 height 39
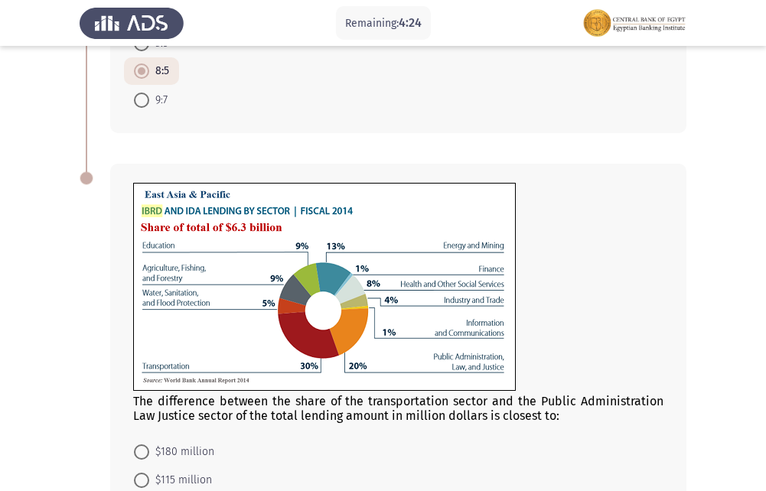
scroll to position [741, 0]
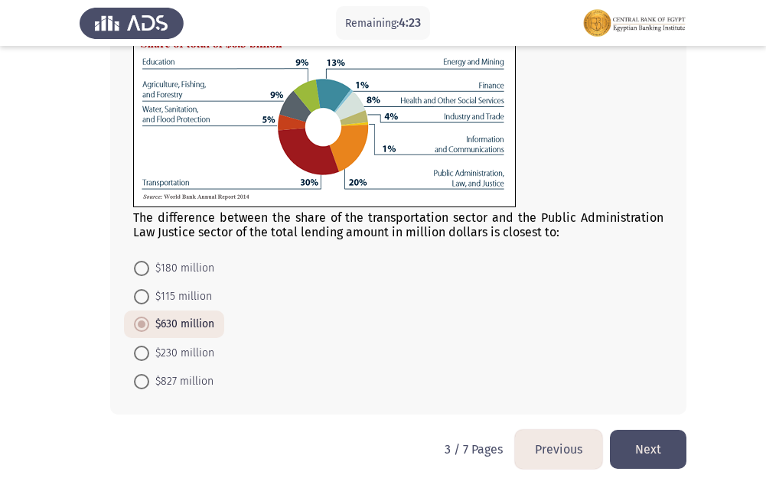
click at [631, 442] on button "Next" at bounding box center [648, 449] width 77 height 39
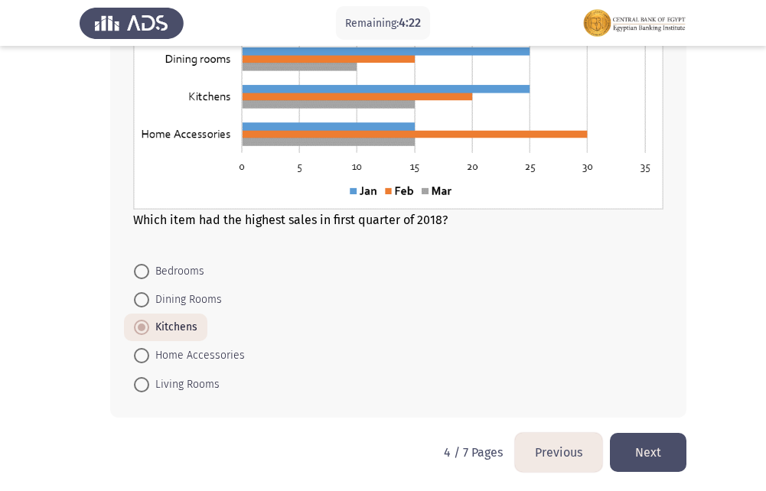
scroll to position [695, 0]
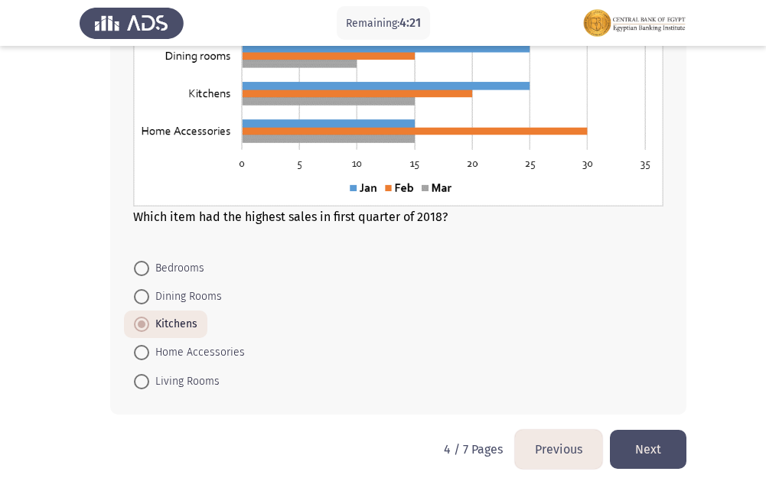
click at [630, 445] on button "Next" at bounding box center [648, 449] width 77 height 39
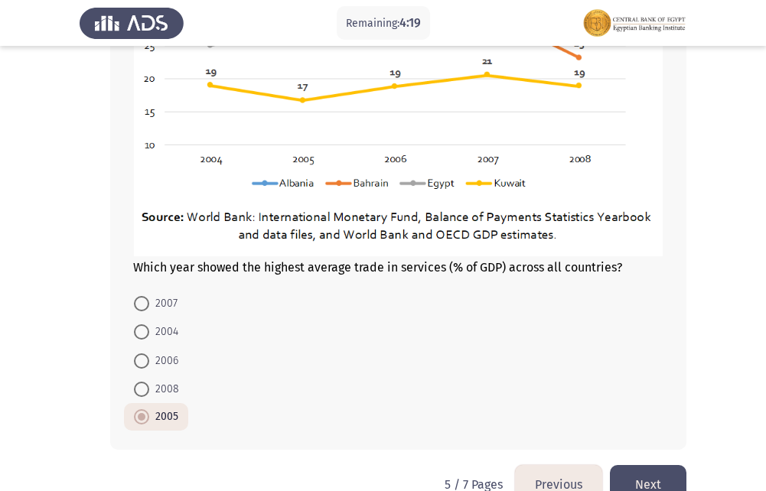
scroll to position [927, 0]
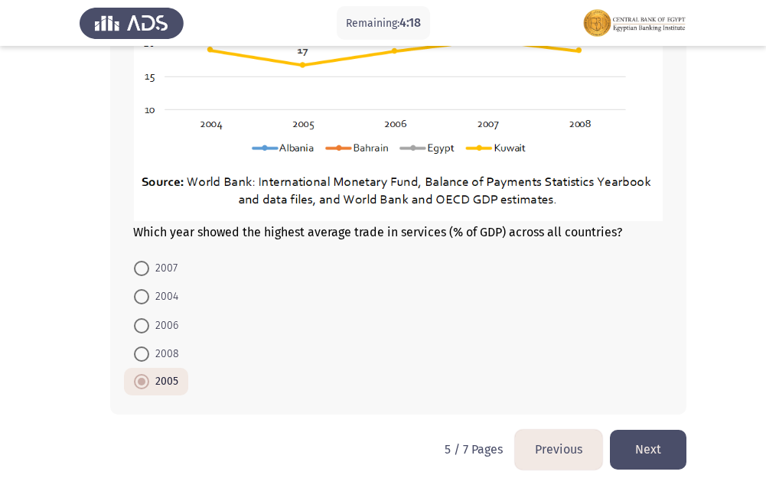
click at [638, 443] on button "Next" at bounding box center [648, 449] width 77 height 39
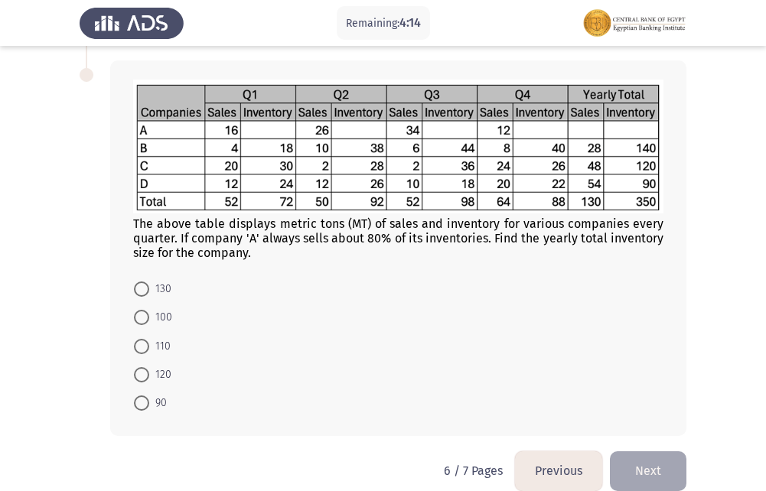
scroll to position [602, 0]
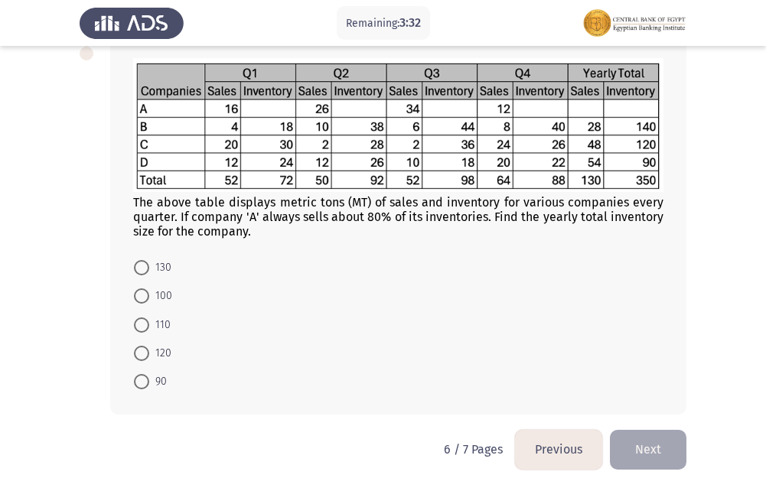
click at [145, 349] on span at bounding box center [141, 353] width 15 height 15
click at [145, 349] on input "120" at bounding box center [141, 353] width 15 height 15
radio input "true"
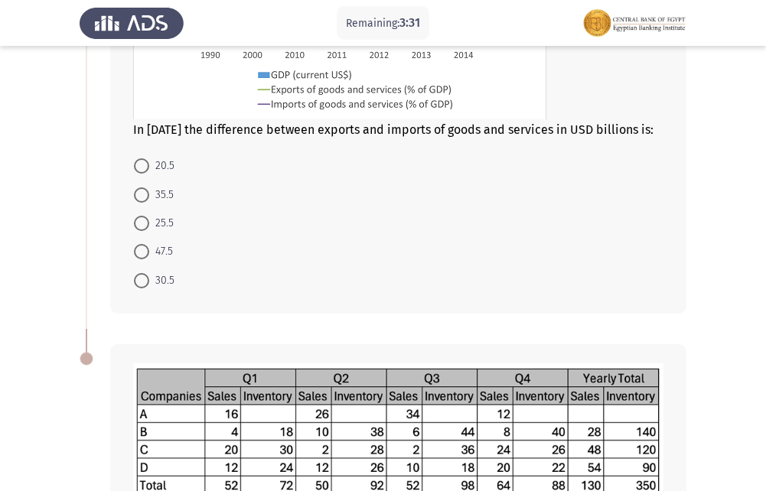
scroll to position [295, 0]
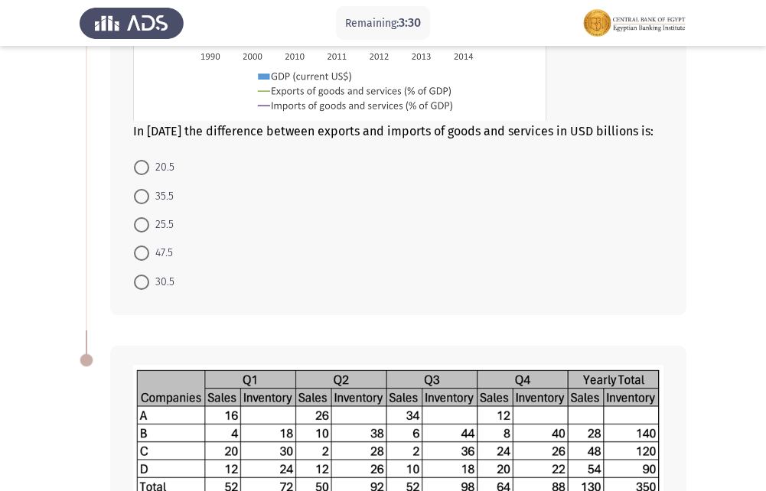
click at [138, 219] on span at bounding box center [141, 224] width 15 height 15
click at [138, 219] on input "25.5" at bounding box center [141, 224] width 15 height 15
radio input "true"
click at [138, 219] on span at bounding box center [141, 224] width 15 height 15
click at [138, 219] on input "25.5" at bounding box center [141, 224] width 15 height 15
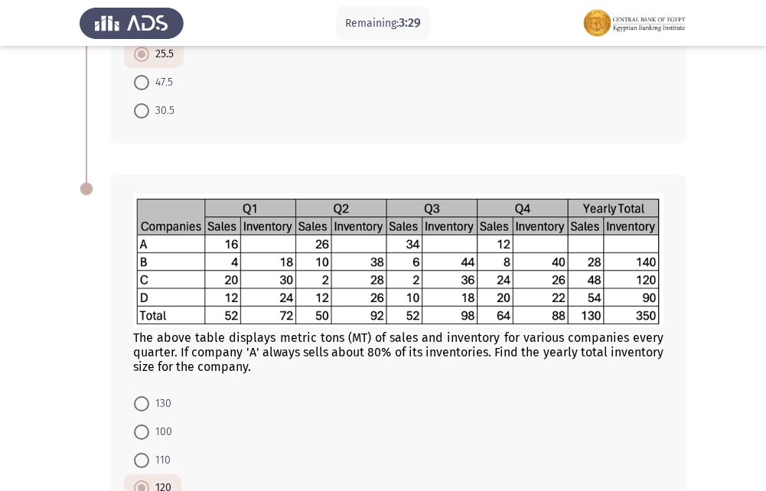
scroll to position [600, 0]
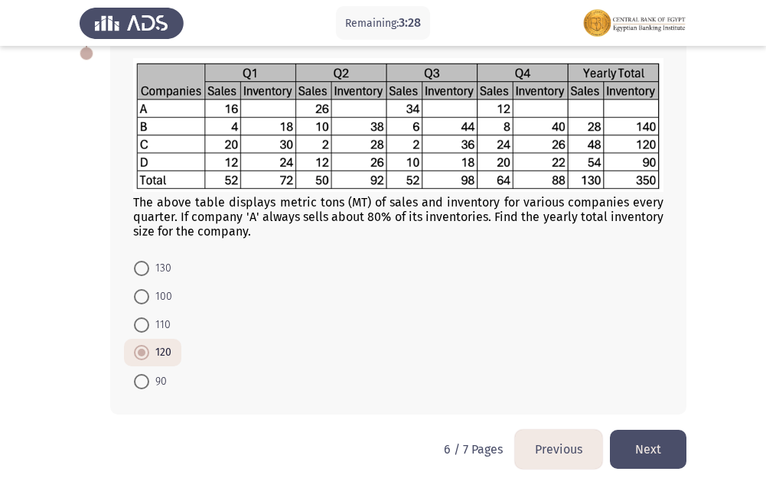
click at [638, 453] on button "Next" at bounding box center [648, 449] width 77 height 39
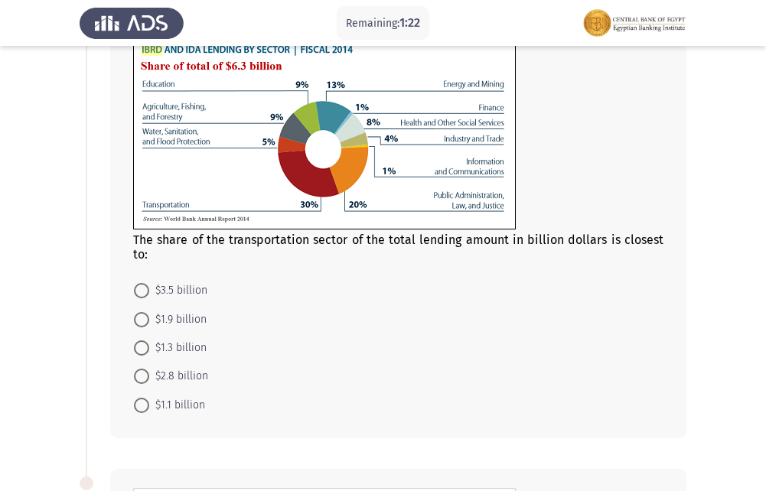
scroll to position [153, 0]
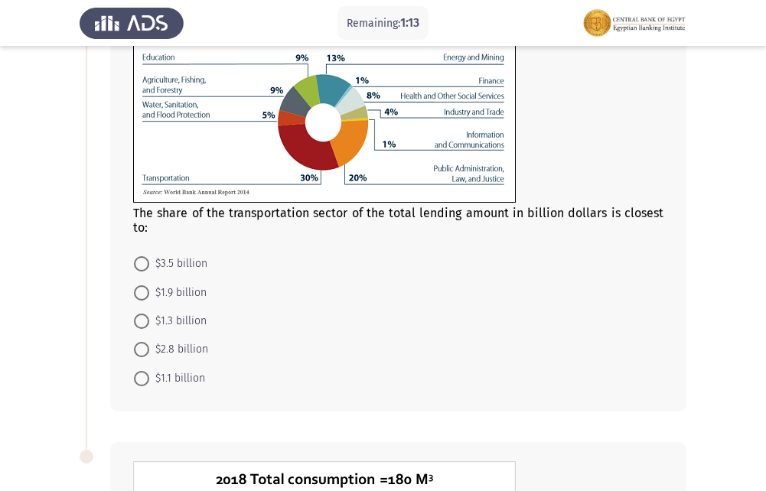
click at [138, 324] on span at bounding box center [141, 321] width 15 height 15
click at [138, 324] on input "$1.3 billion" at bounding box center [141, 321] width 15 height 15
radio input "true"
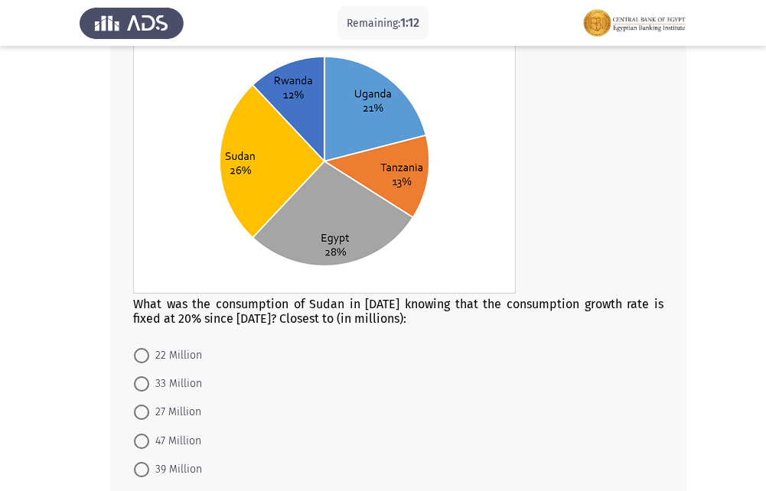
scroll to position [700, 0]
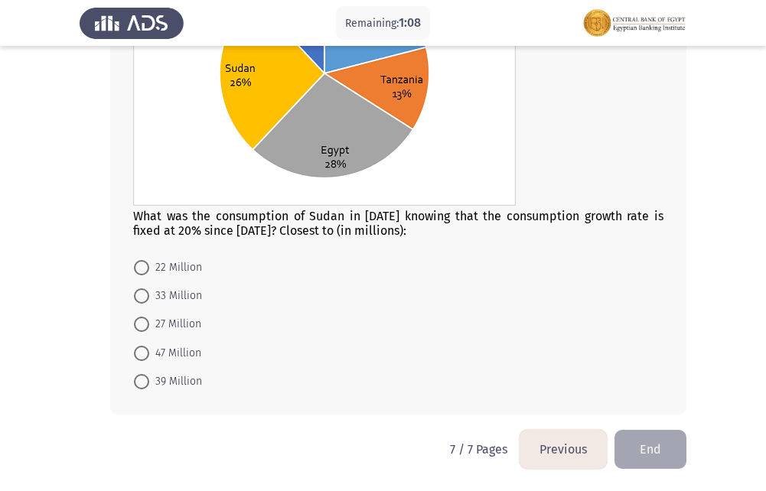
click at [142, 350] on span at bounding box center [141, 353] width 15 height 15
click at [142, 350] on input "47 Million" at bounding box center [141, 353] width 15 height 15
radio input "true"
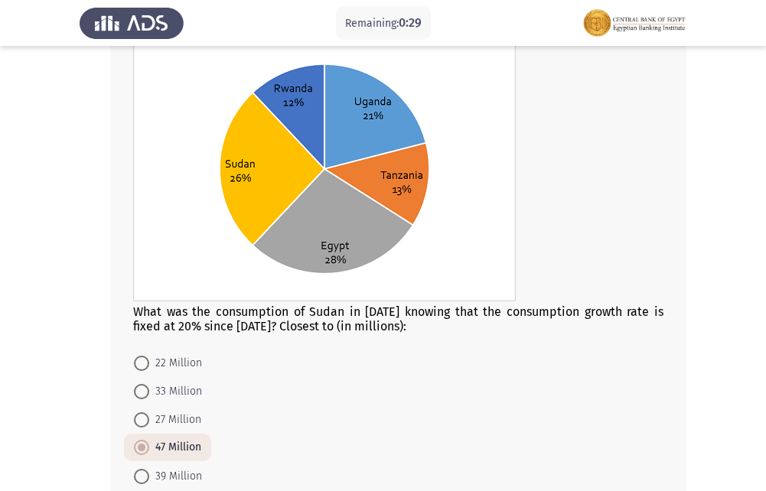
scroll to position [699, 0]
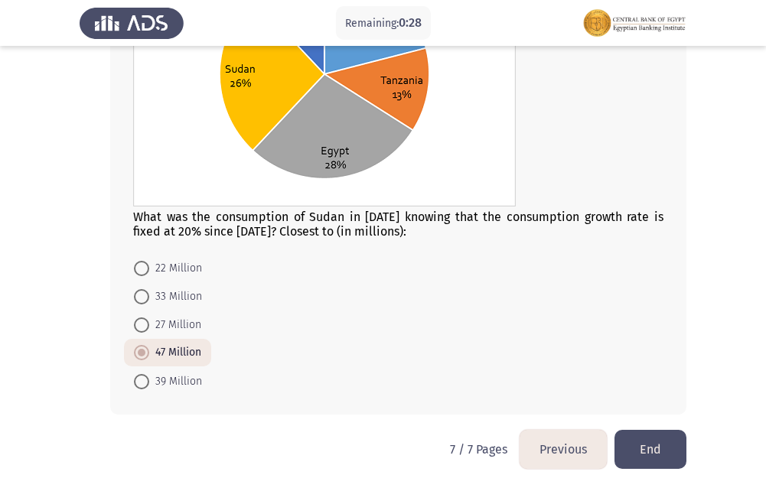
click at [637, 439] on button "End" at bounding box center [651, 449] width 72 height 39
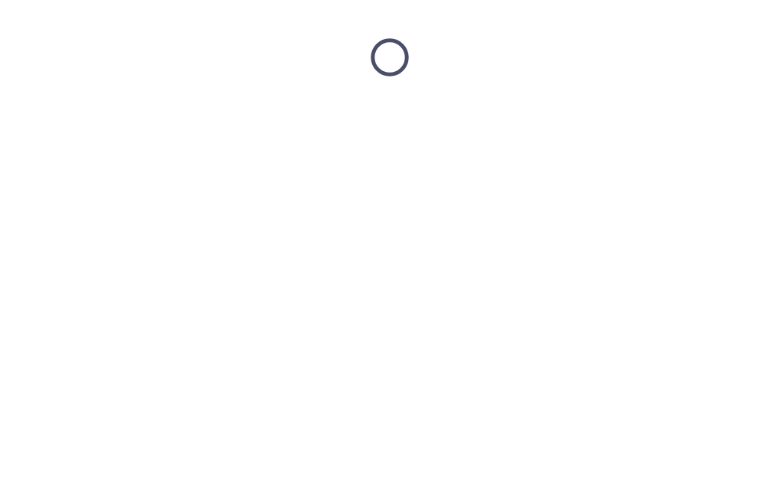
scroll to position [0, 0]
